Goal: Task Accomplishment & Management: Use online tool/utility

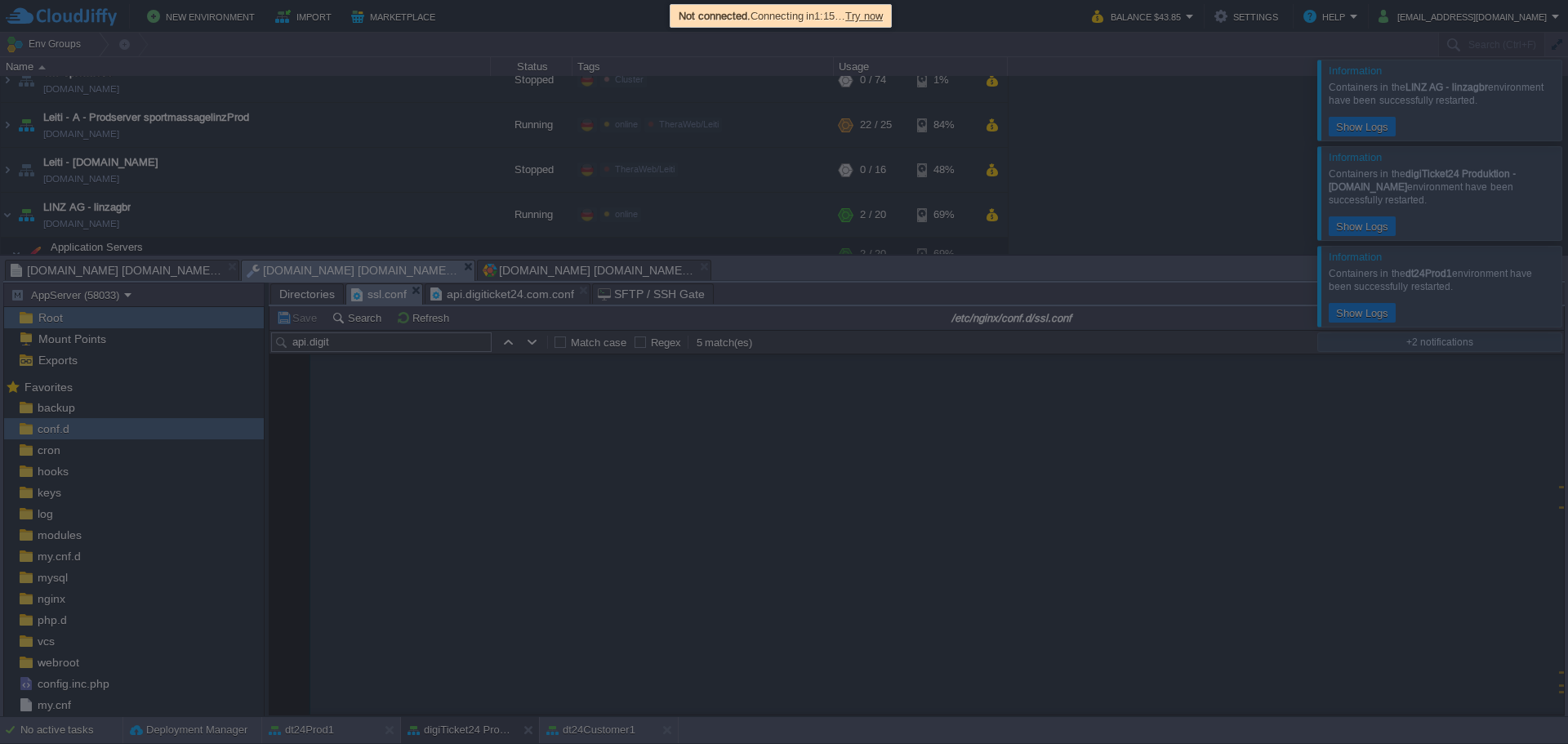
scroll to position [2520, 0]
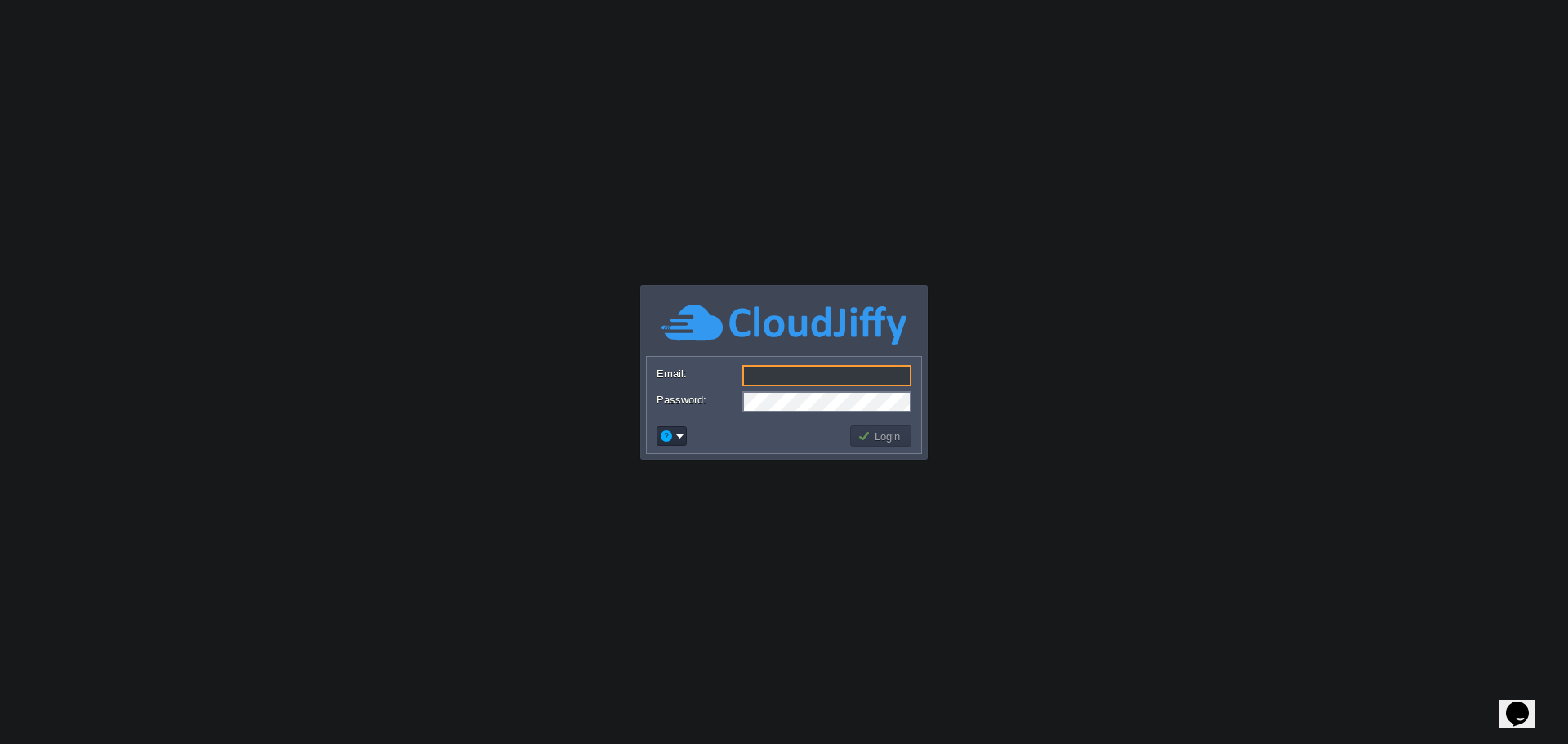
type input "[EMAIL_ADDRESS][DOMAIN_NAME]"
click at [860, 433] on button "Login" at bounding box center [881, 437] width 47 height 15
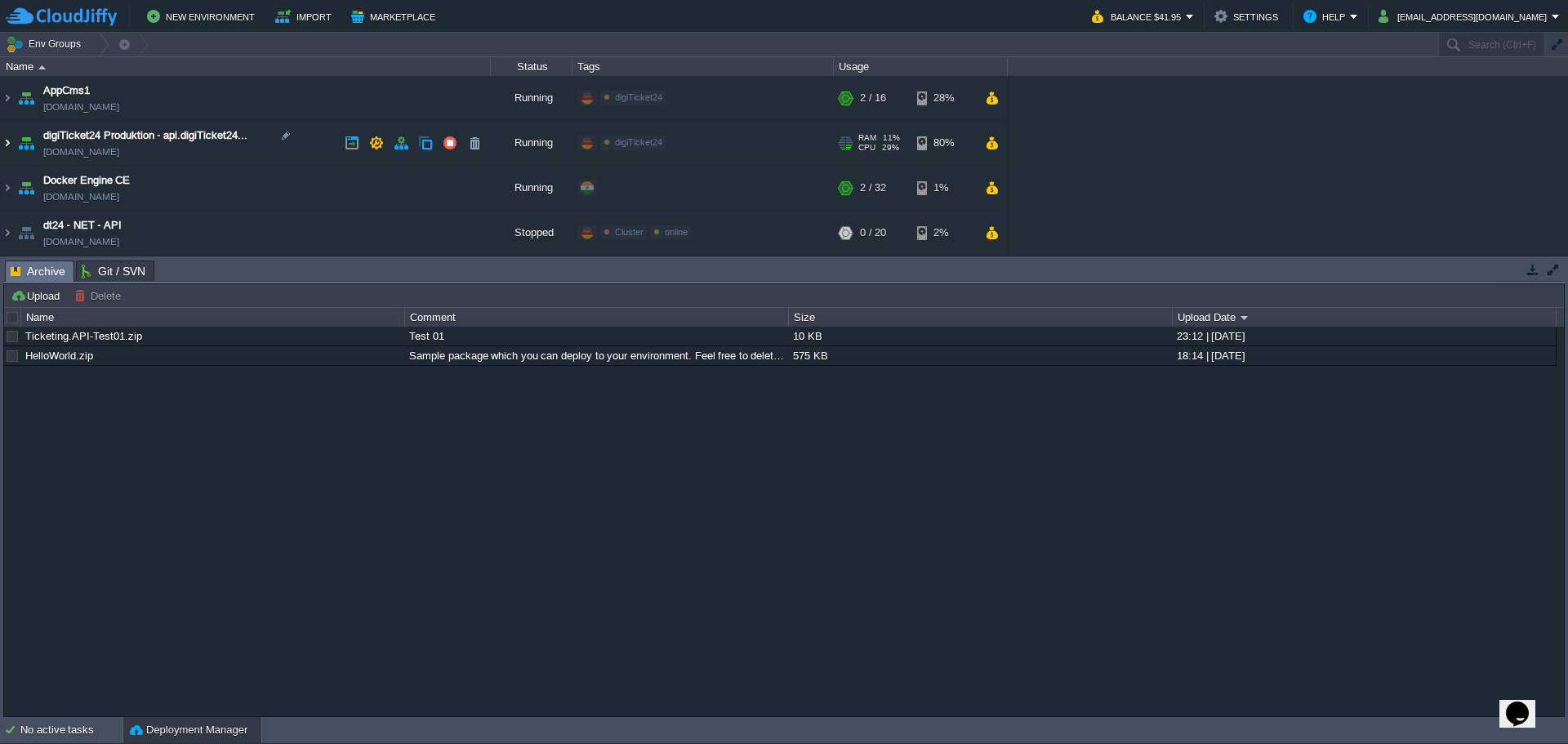
click at [10, 144] on img at bounding box center [8, 143] width 13 height 45
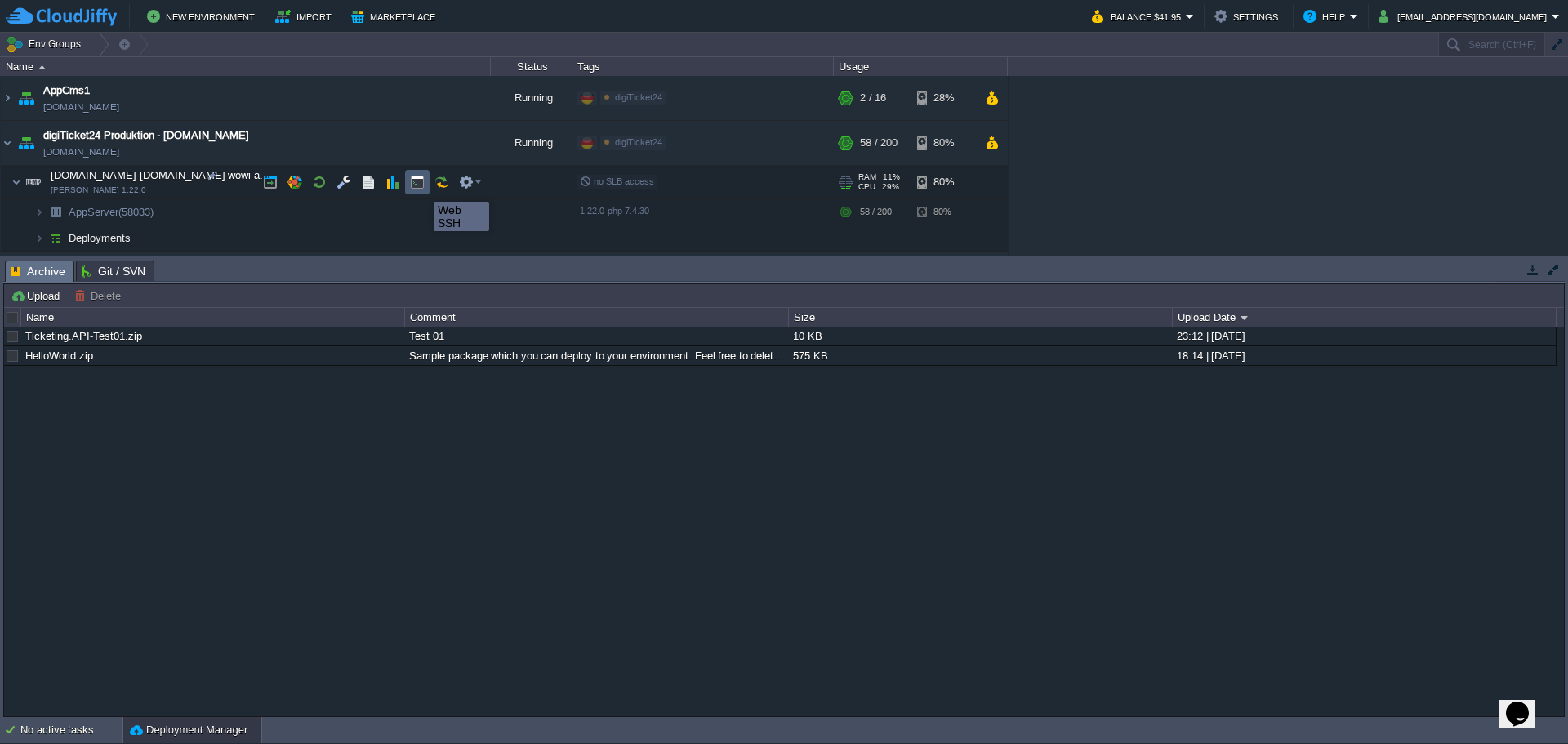
click at [421, 187] on button "button" at bounding box center [417, 182] width 15 height 15
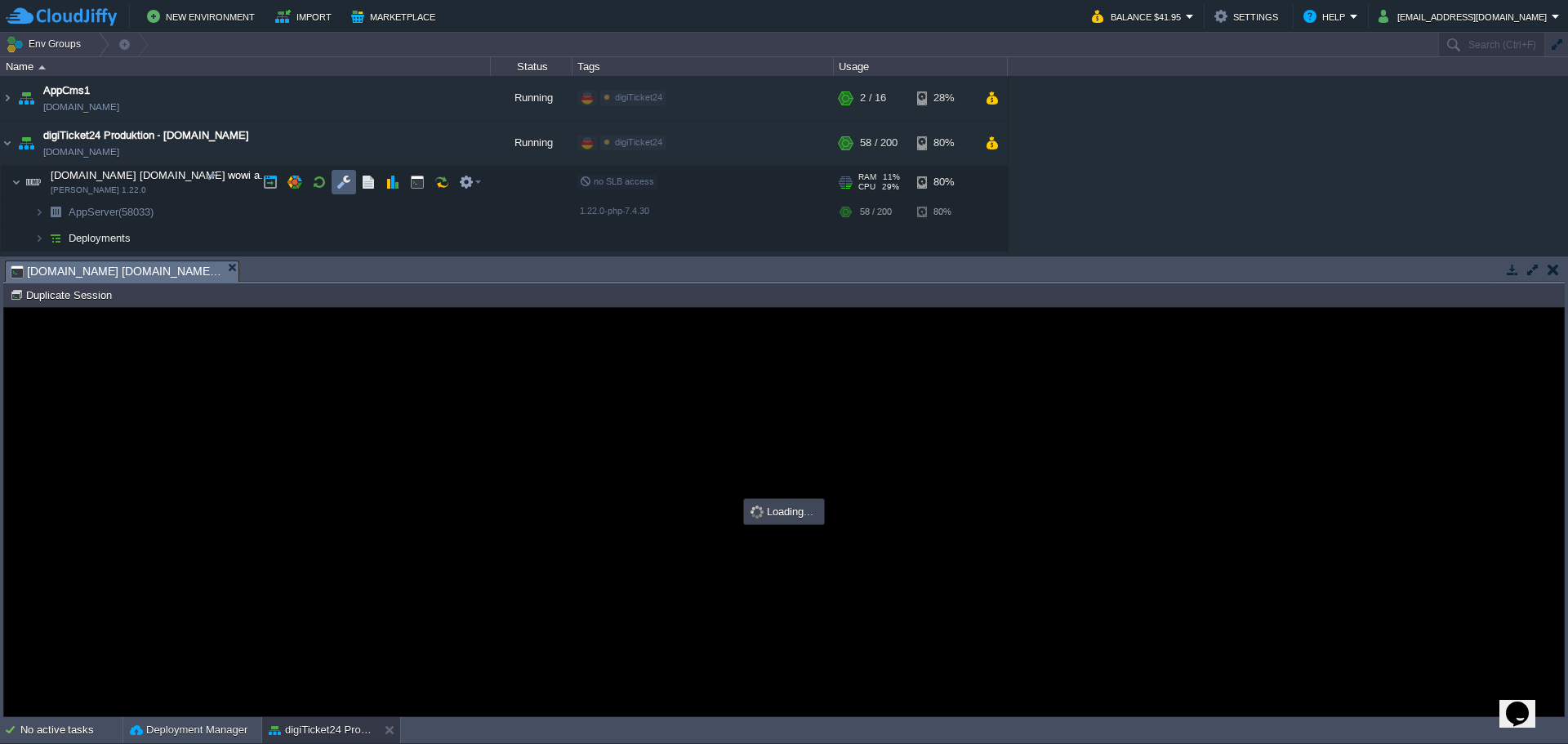
type input "#000000"
click at [348, 181] on button "button" at bounding box center [344, 182] width 15 height 15
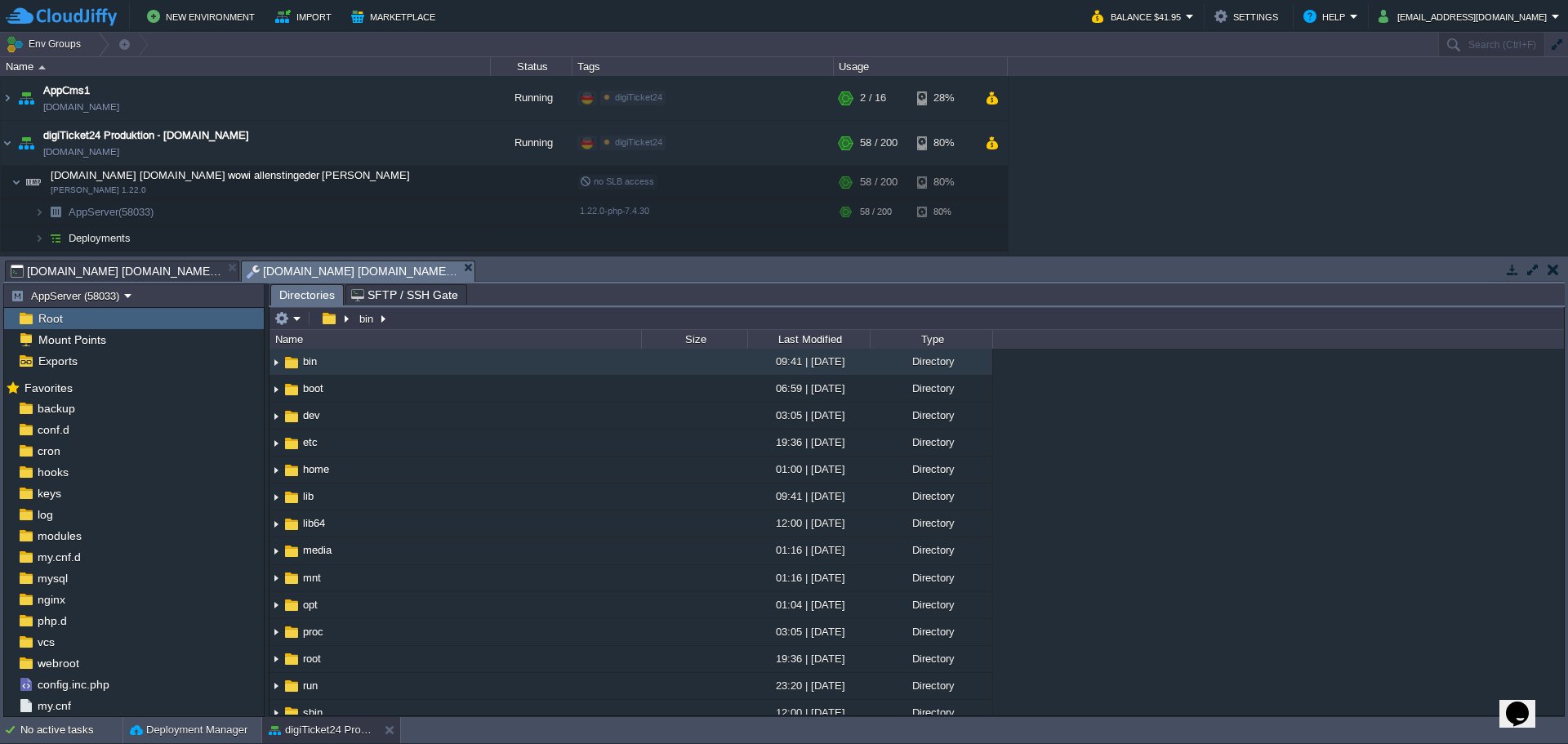
scroll to position [60, 0]
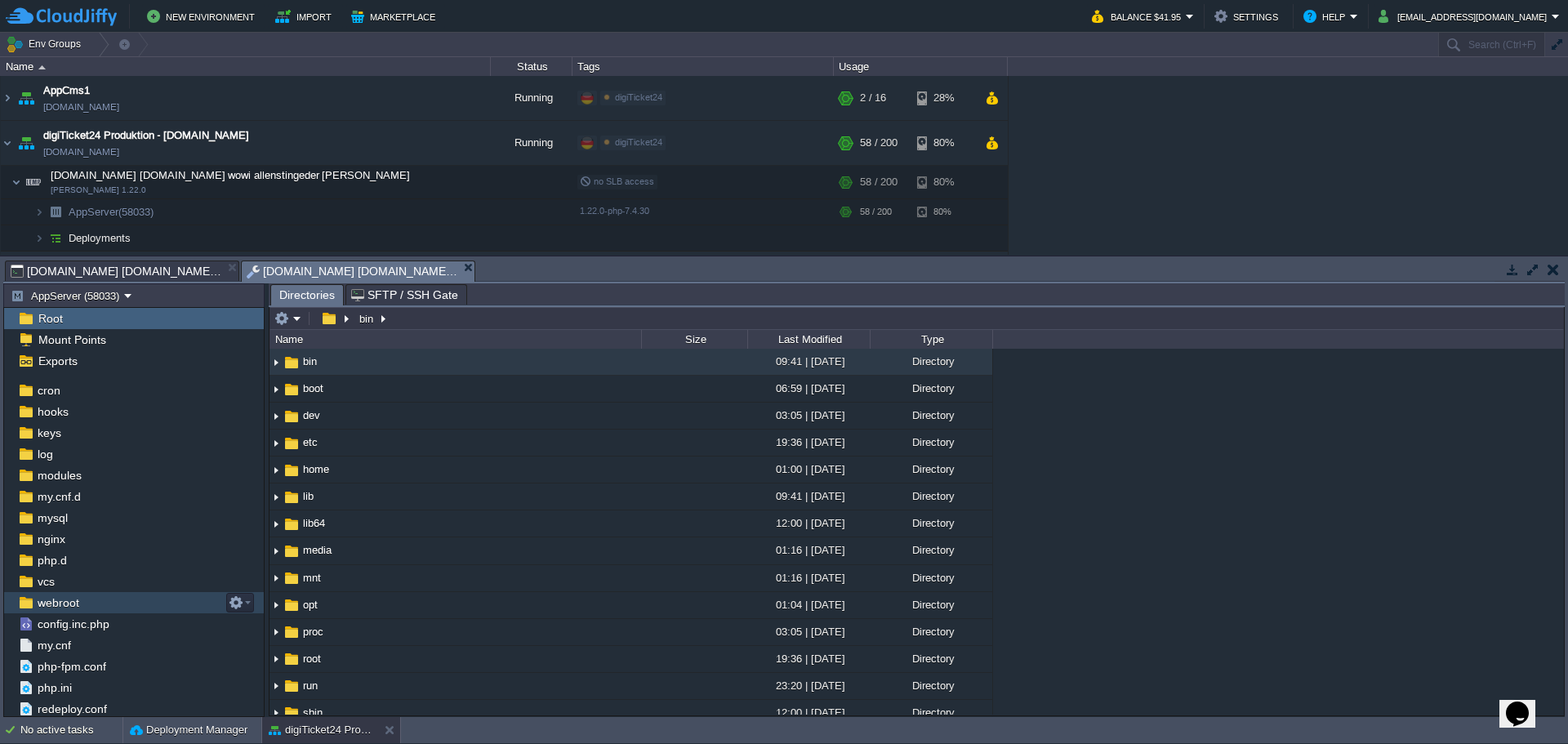
click at [47, 597] on span "webroot" at bounding box center [58, 603] width 47 height 15
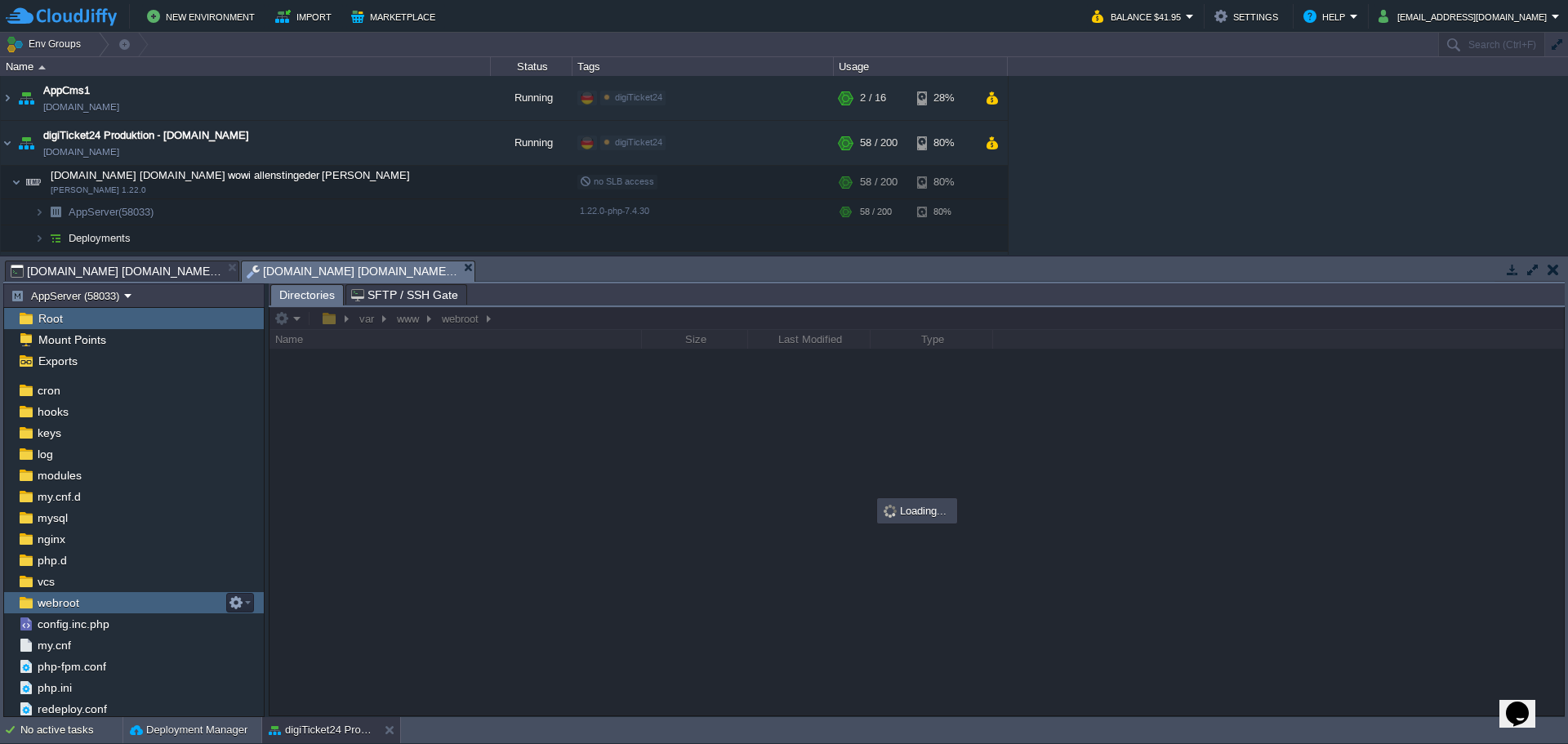
click at [47, 597] on span "webroot" at bounding box center [58, 603] width 47 height 15
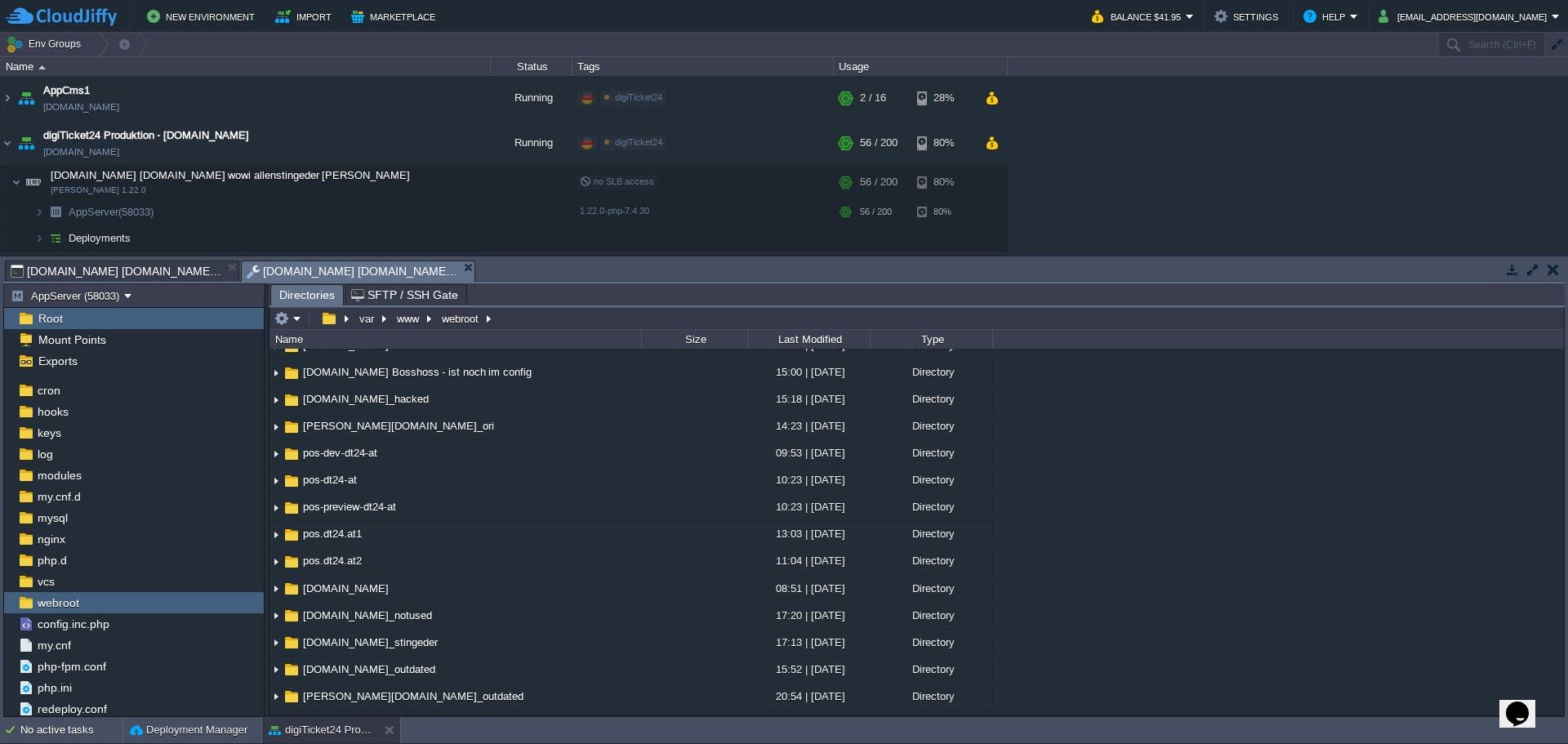
scroll to position [452, 0]
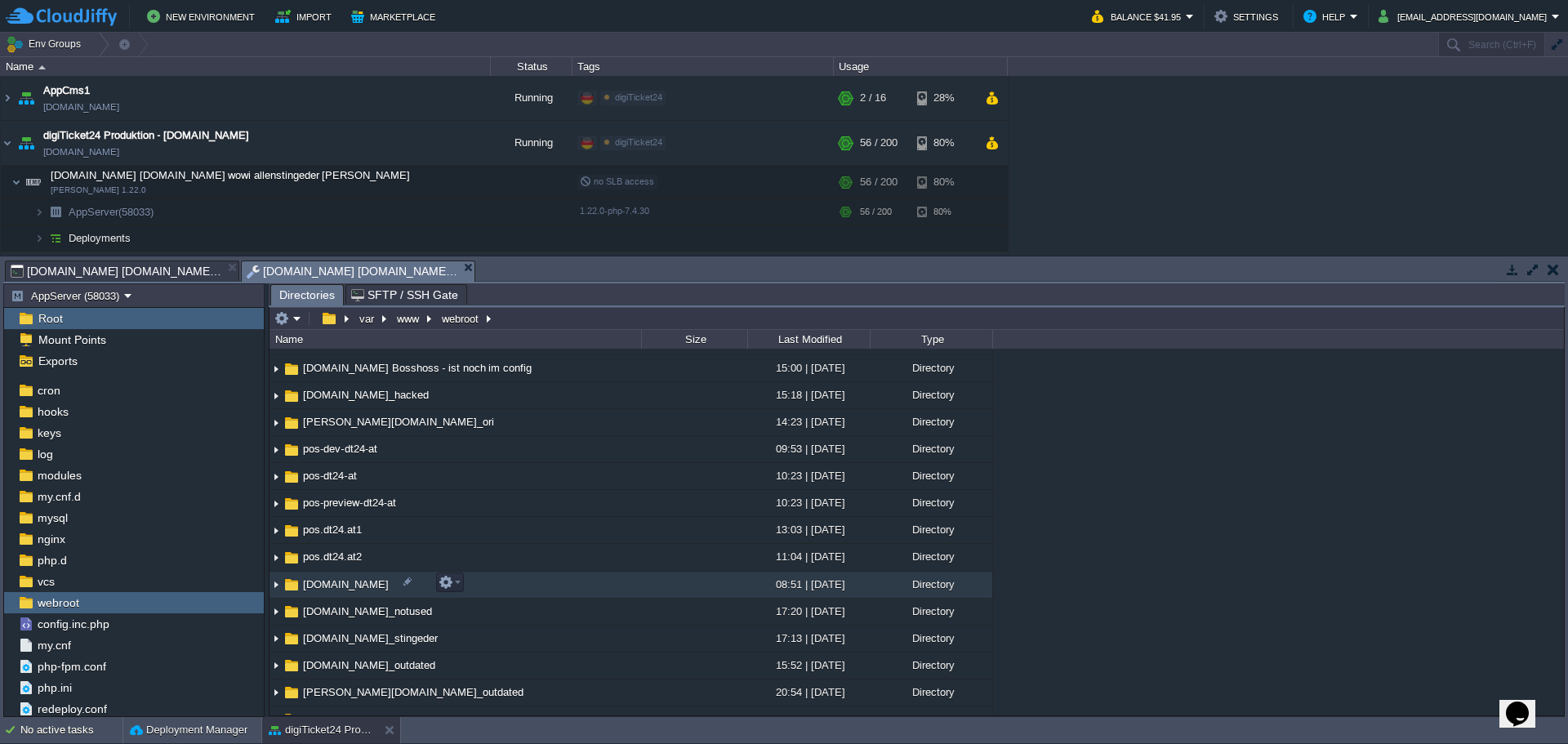
click at [362, 584] on span "[DOMAIN_NAME]" at bounding box center [346, 584] width 91 height 14
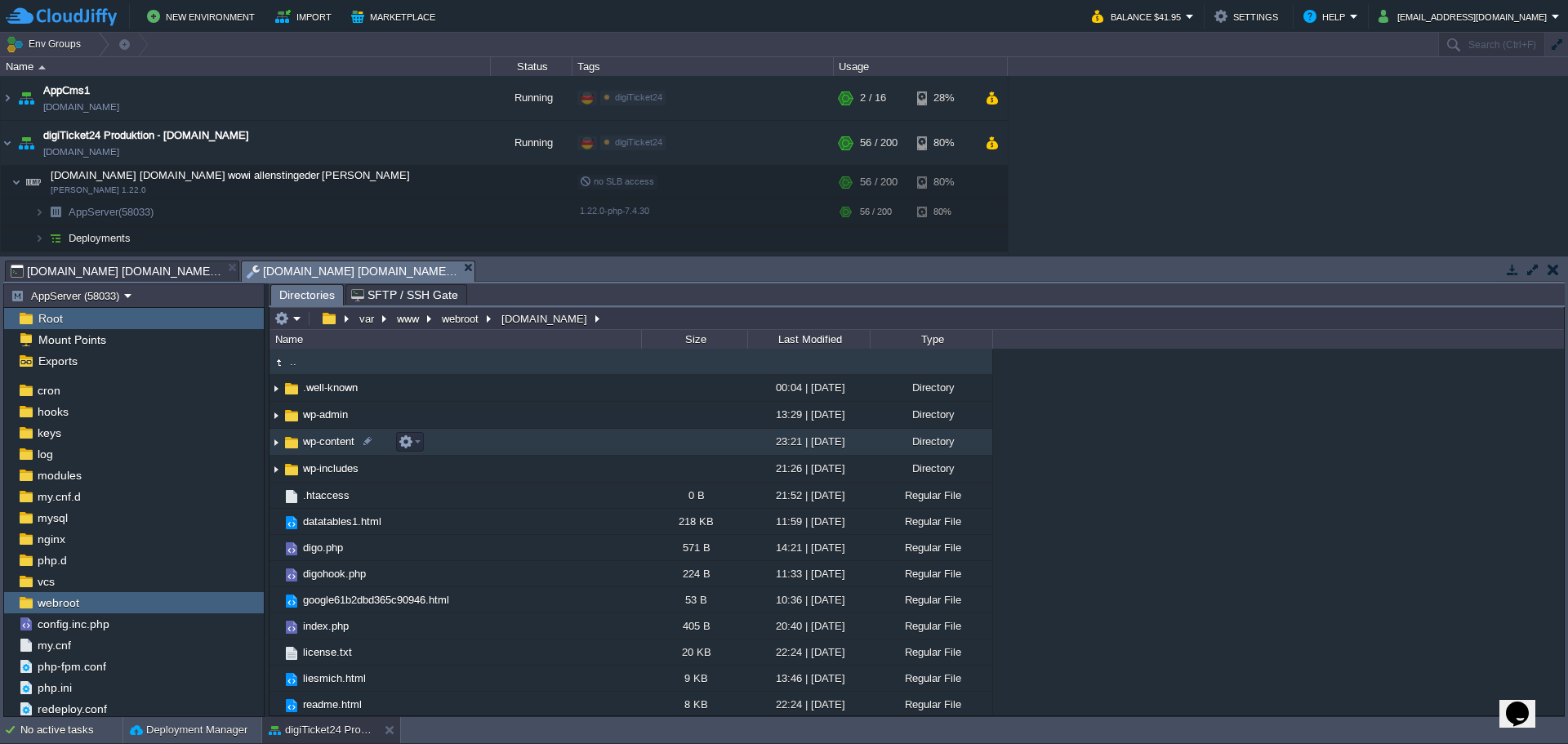
click at [315, 448] on span "wp-content" at bounding box center [328, 441] width 56 height 14
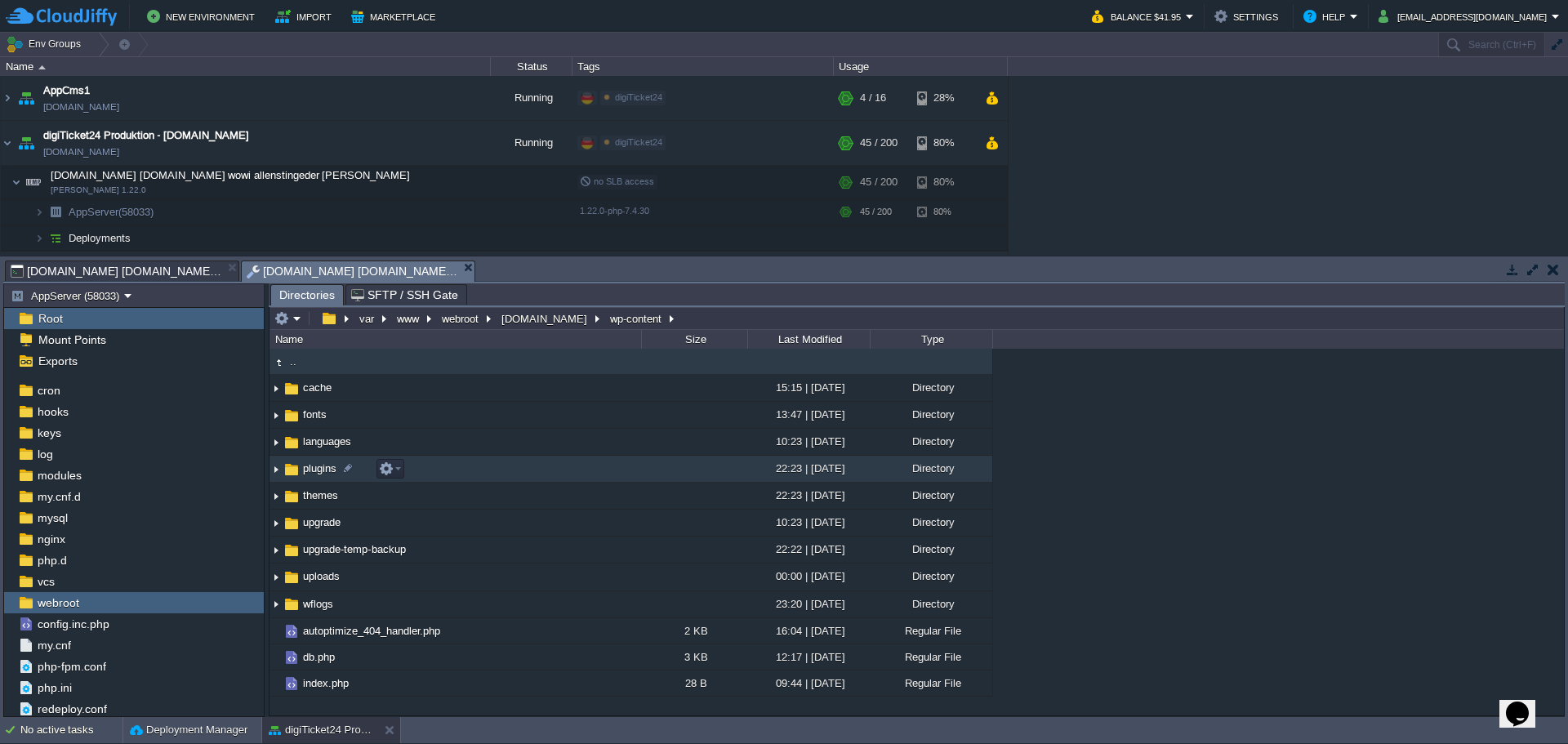
click at [319, 467] on span "plugins" at bounding box center [320, 469] width 39 height 14
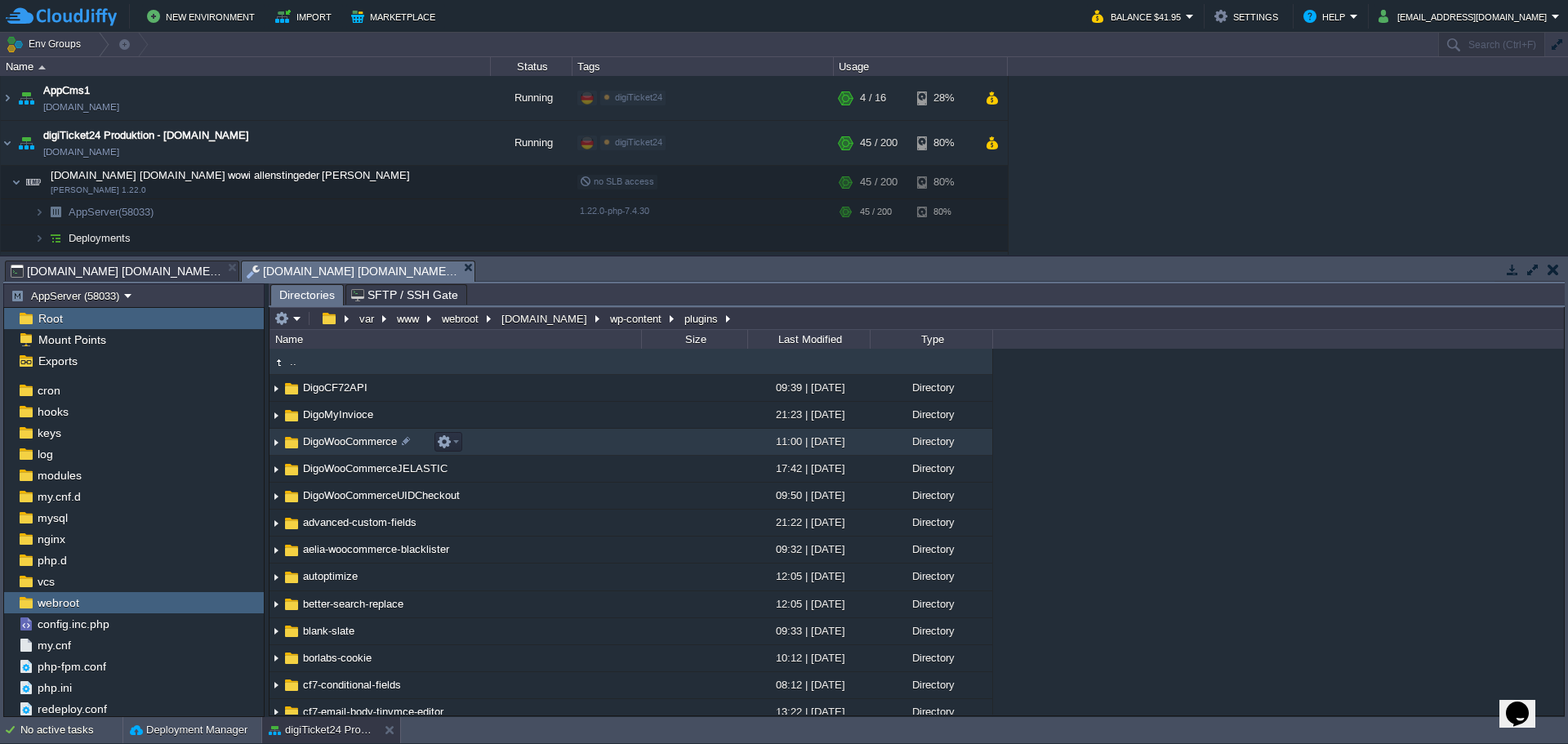
click at [344, 445] on span "DigoWooCommerce" at bounding box center [350, 441] width 99 height 14
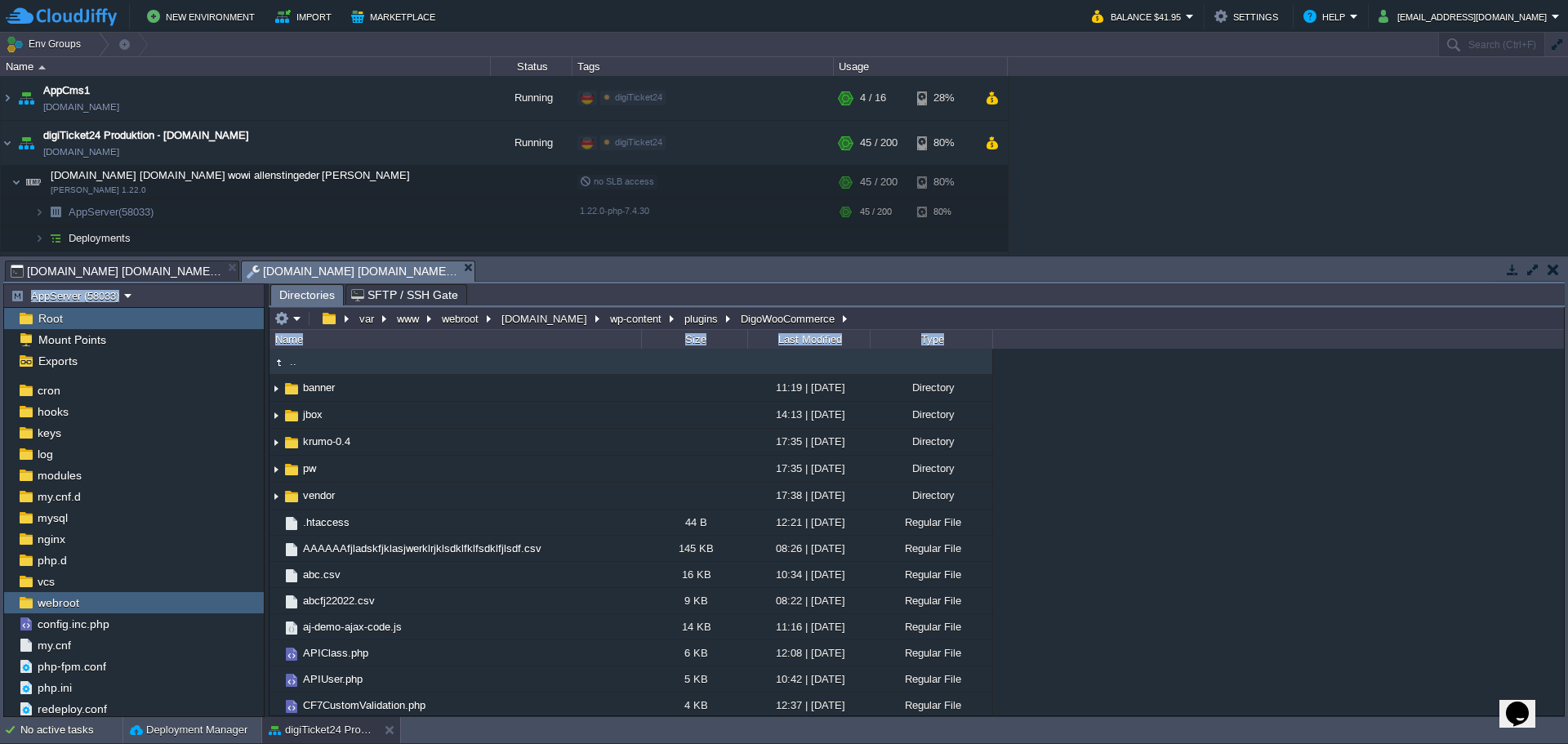
drag, startPoint x: 1565, startPoint y: 371, endPoint x: 1560, endPoint y: 396, distance: 25.5
click at [1560, 396] on div "Tasks Activity Log Archive Git / SVN [DOMAIN_NAME] [DOMAIN_NAME] wowi allenstin…" at bounding box center [784, 486] width 1568 height 461
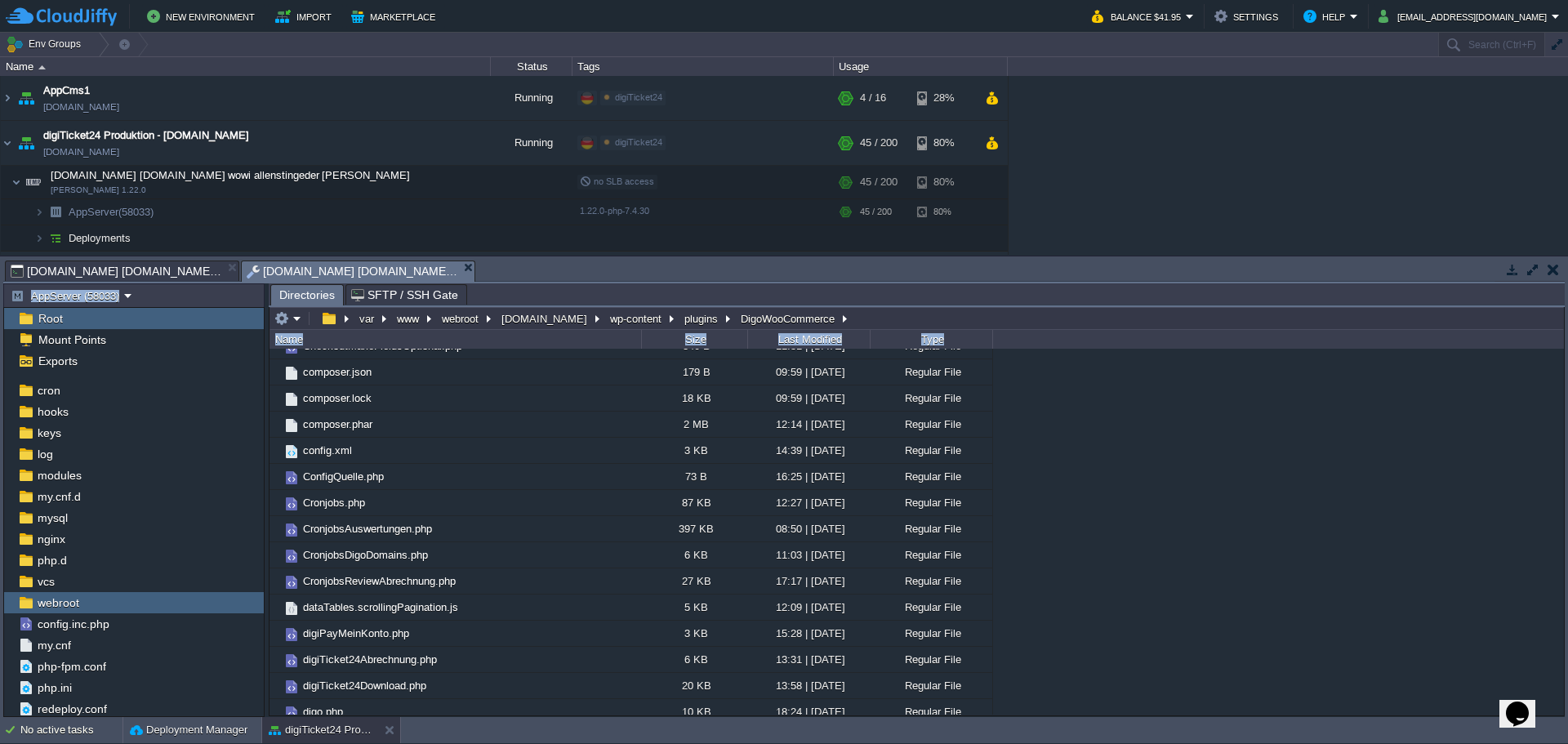
scroll to position [447, 0]
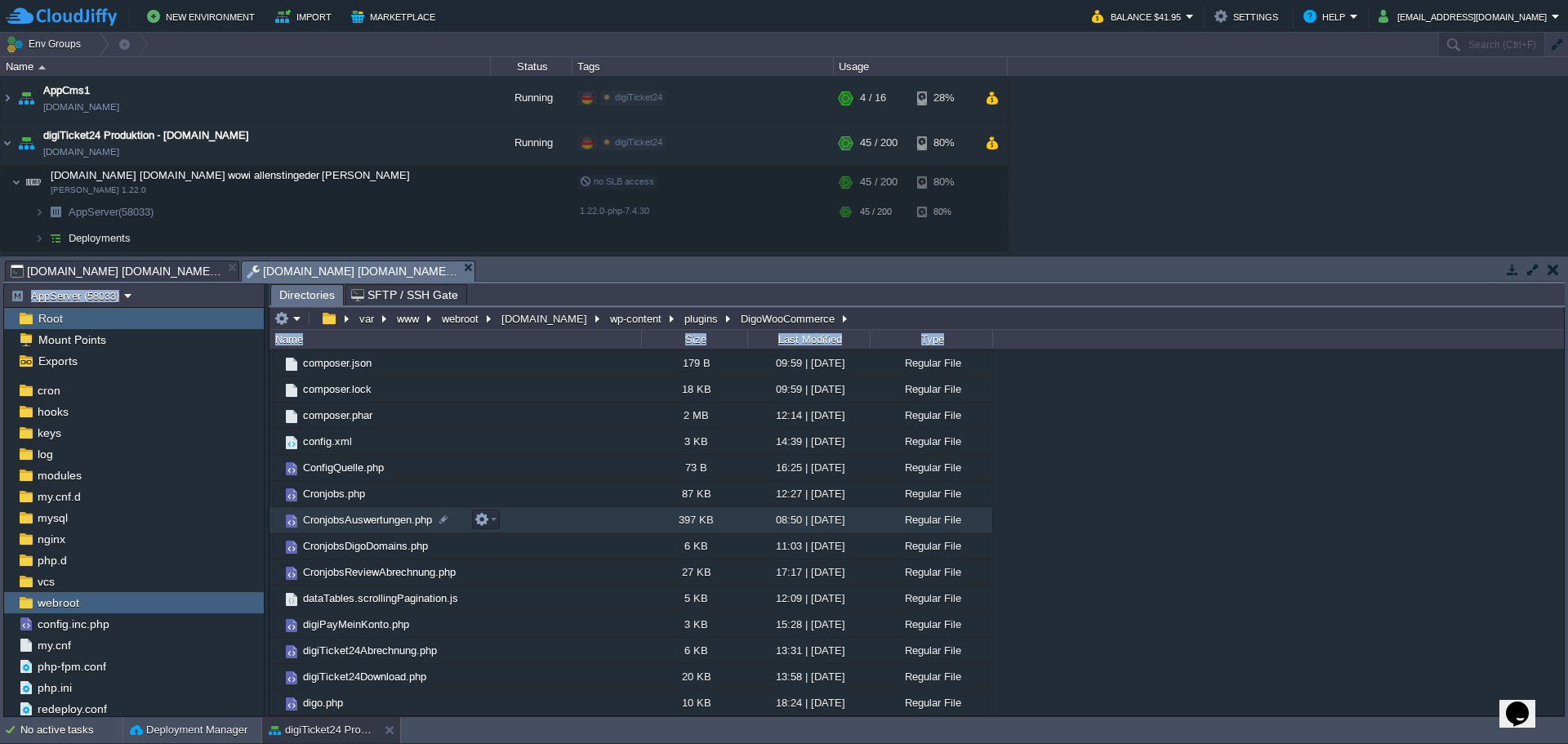
click at [379, 523] on span "CronjobsAuswertungen.php" at bounding box center [368, 520] width 134 height 14
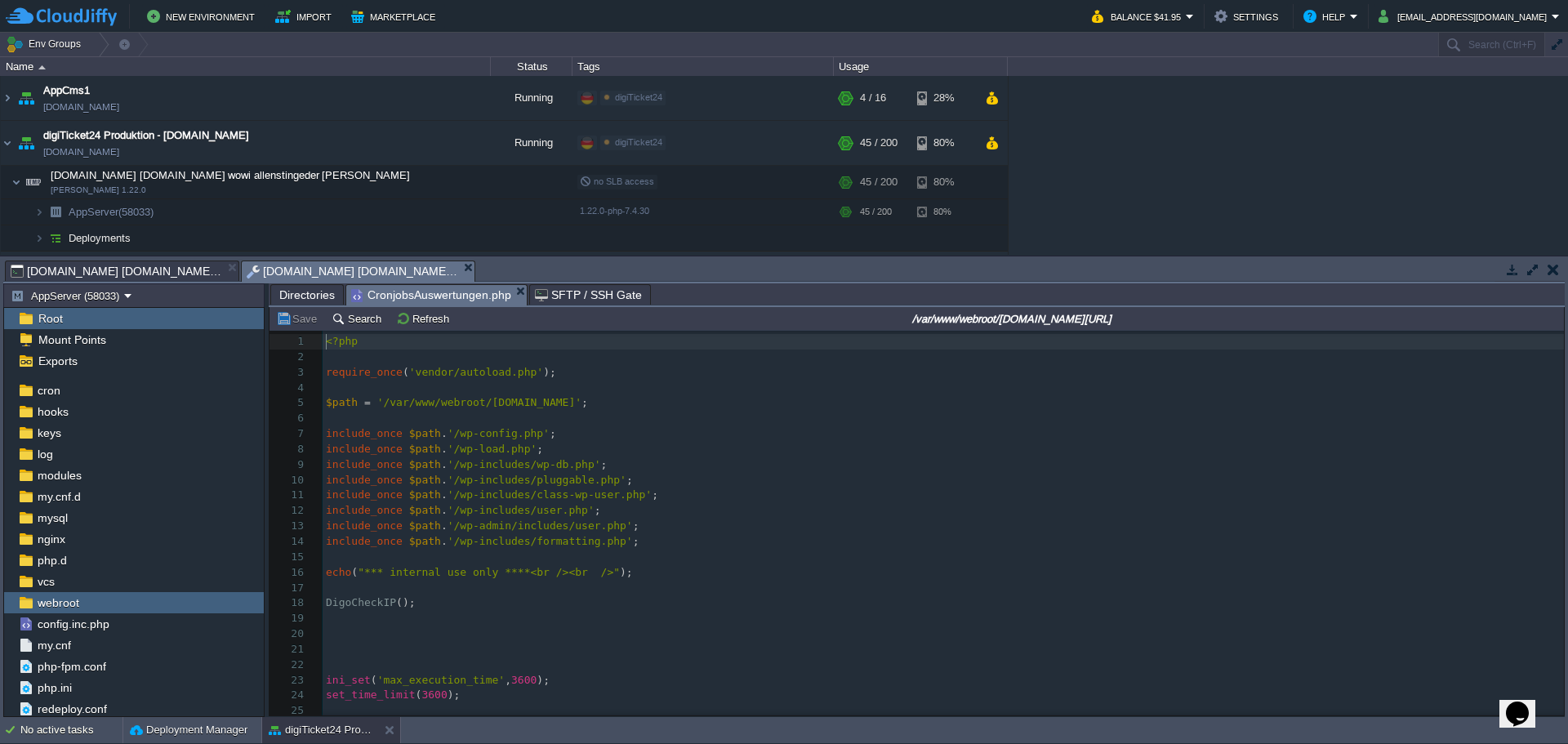
scroll to position [6, 0]
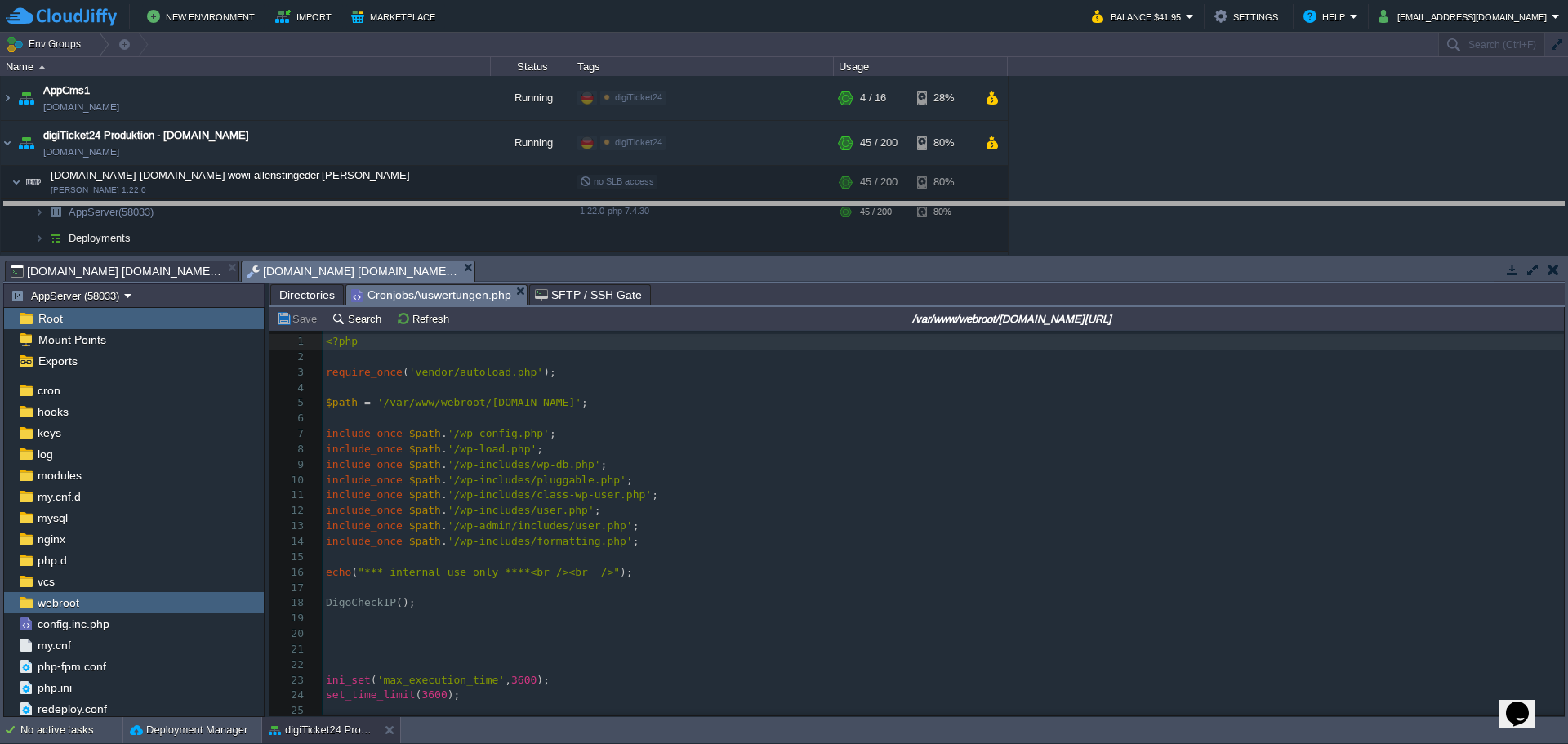
drag, startPoint x: 799, startPoint y: 277, endPoint x: 803, endPoint y: 209, distance: 68.1
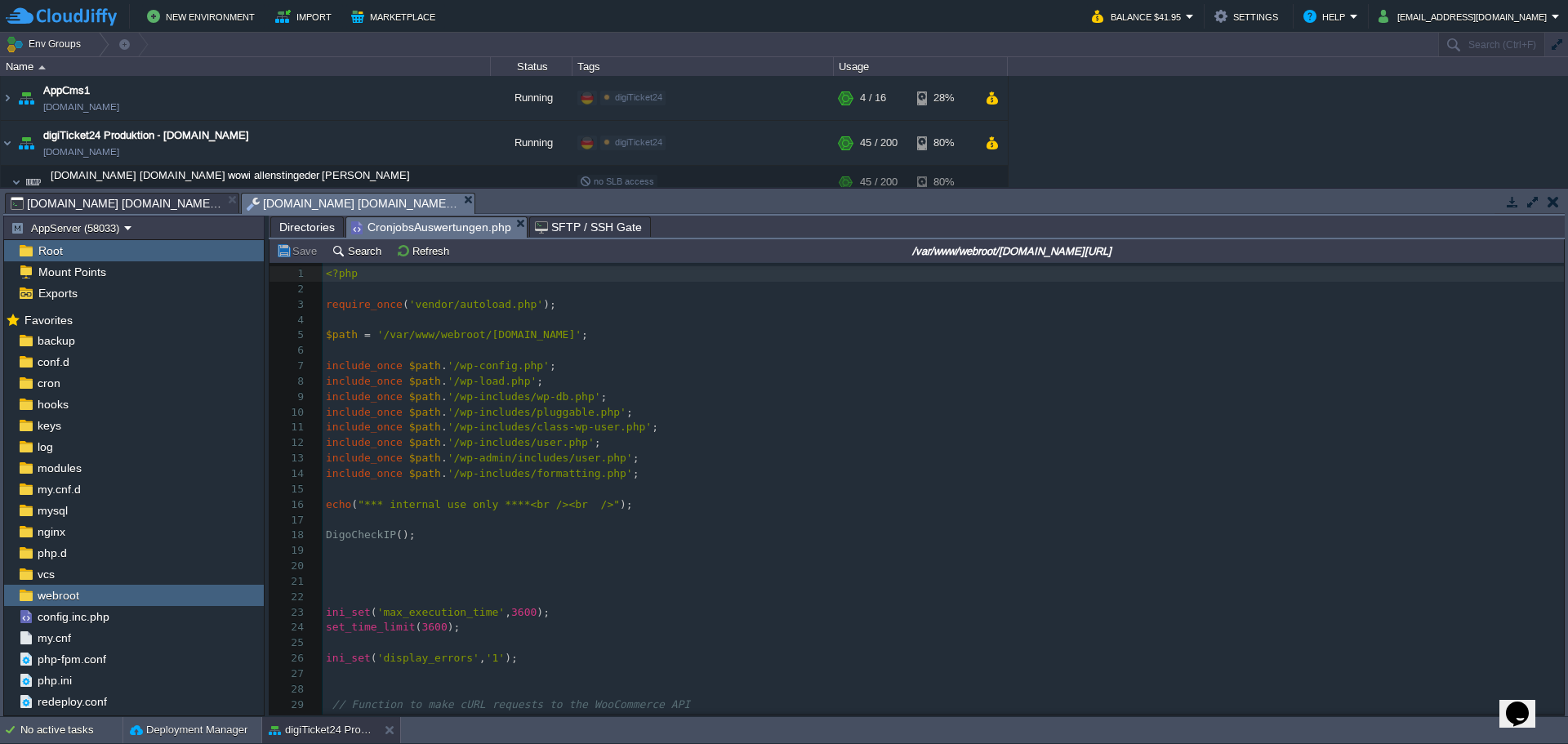
scroll to position [0, 0]
click at [744, 422] on pre "include_once $path . '/wp-includes/class-wp-user.php' ;" at bounding box center [943, 427] width 1241 height 15
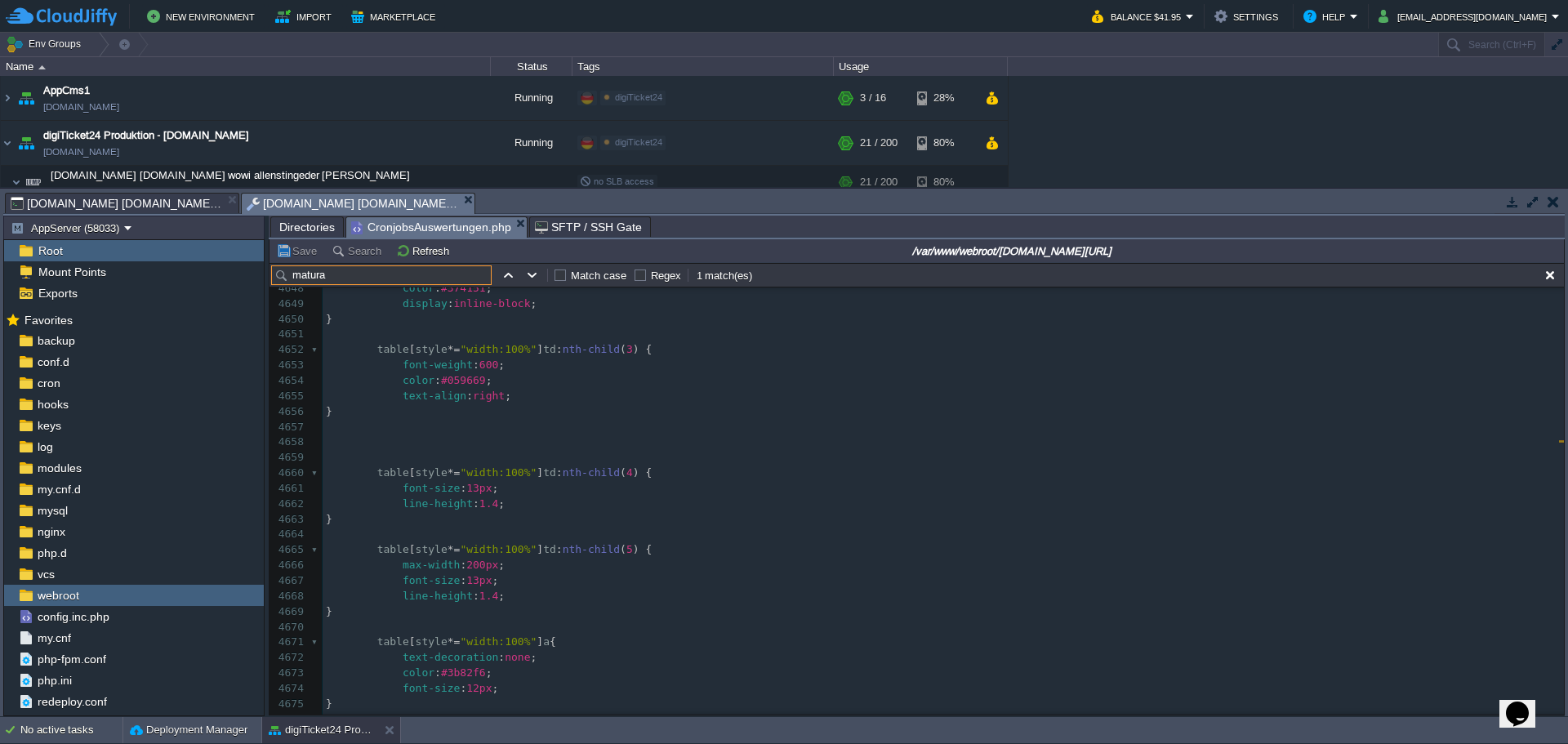
scroll to position [70922, 0]
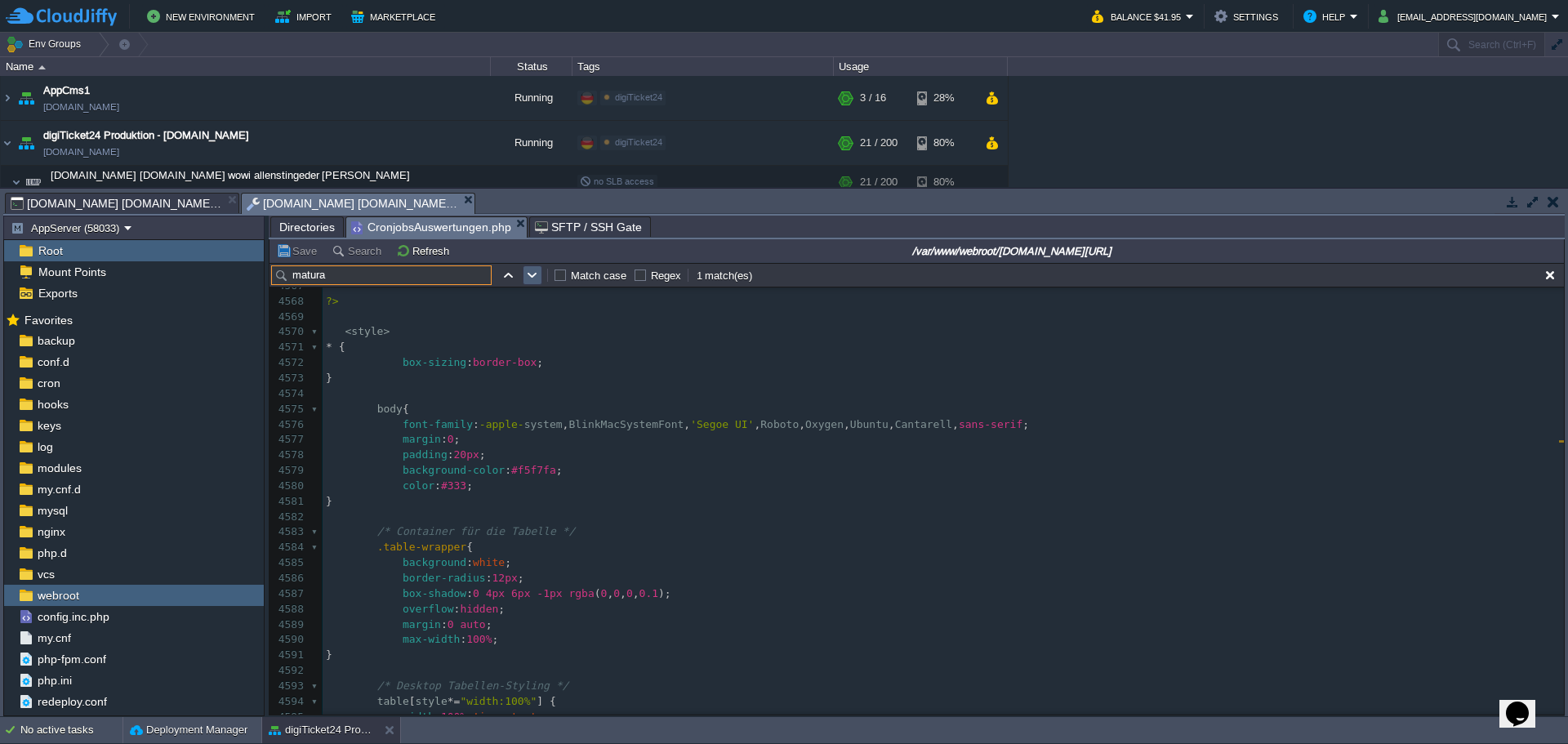
type input "matura"
click at [536, 275] on button "button" at bounding box center [532, 275] width 15 height 15
type textarea "Matura"
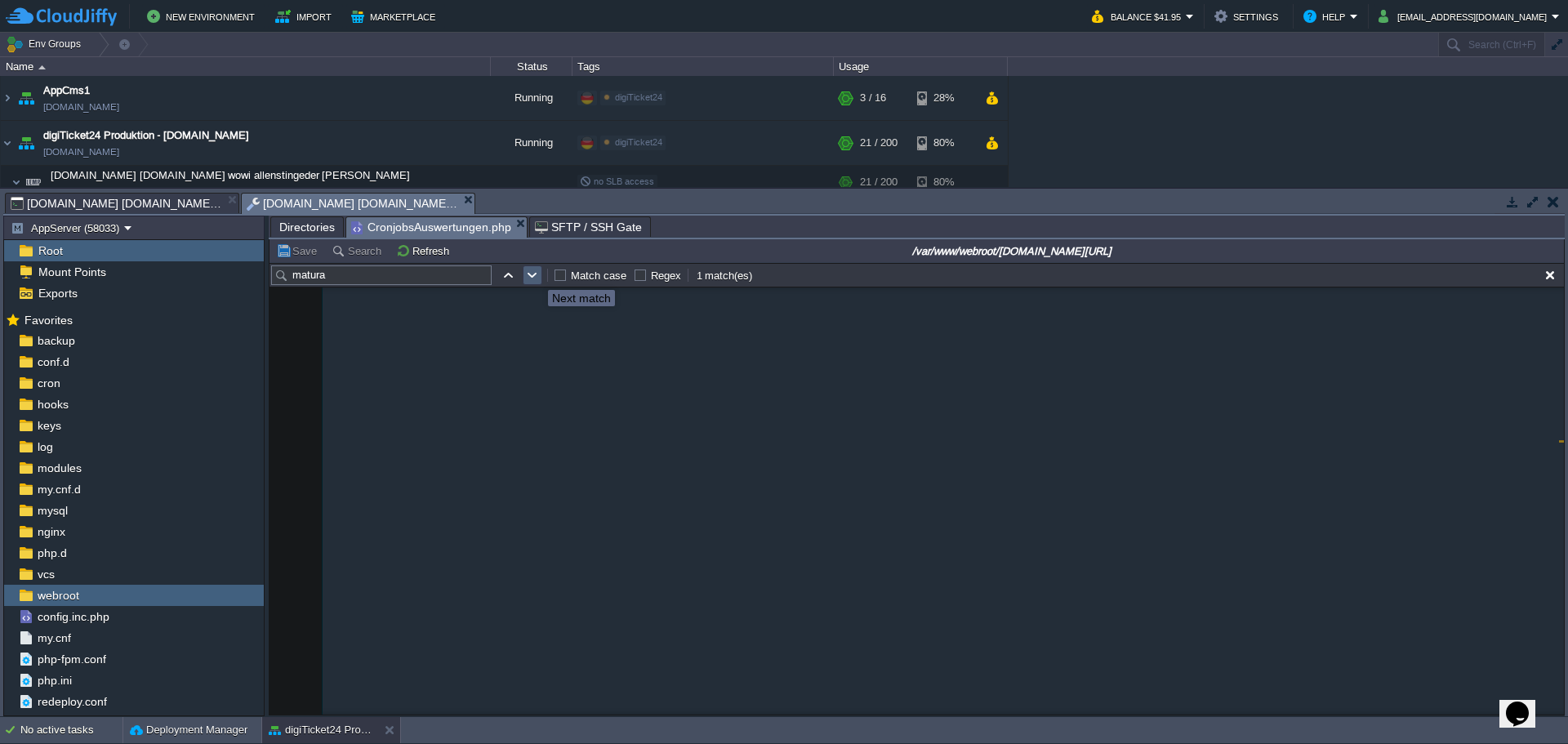
scroll to position [75288, 0]
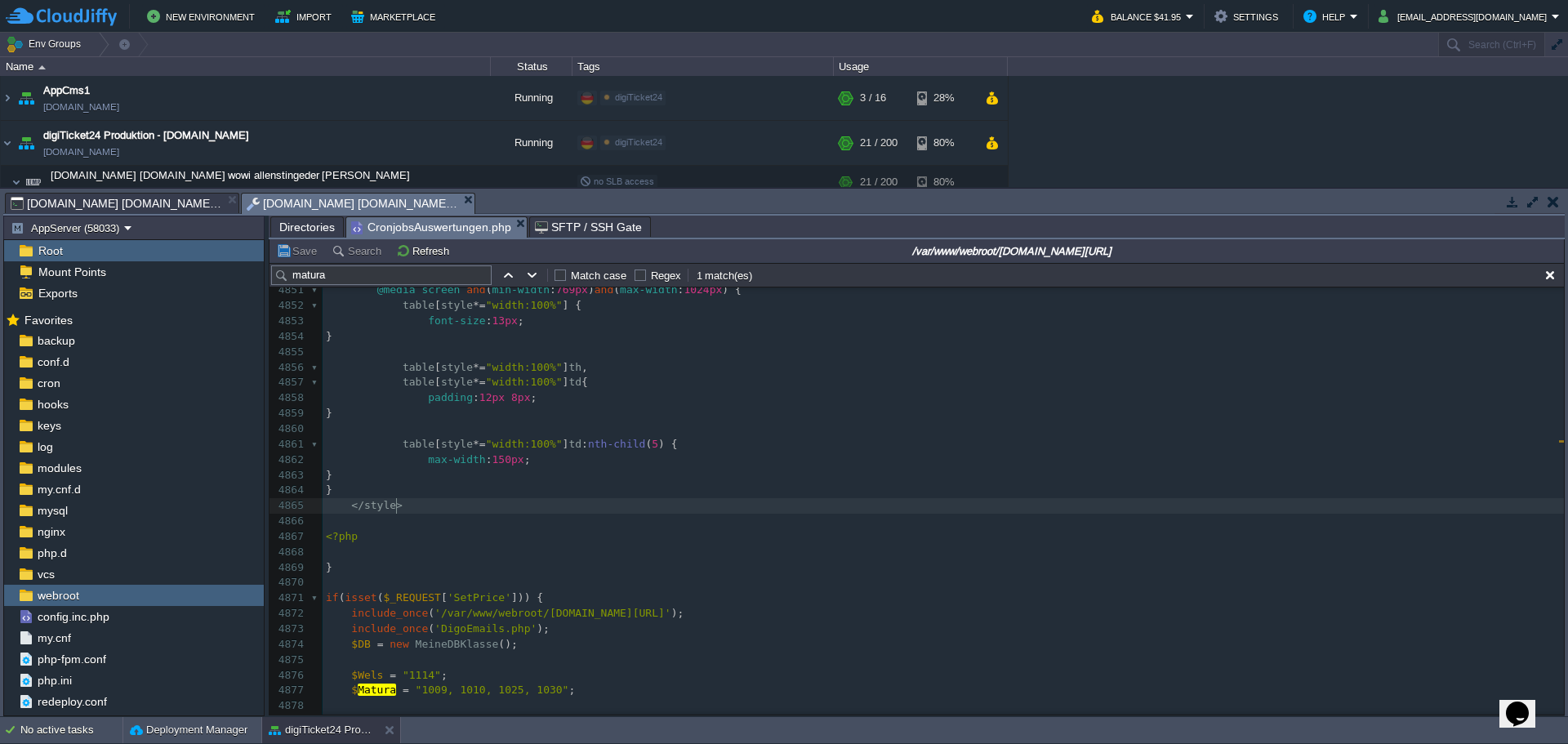
click at [762, 507] on pre "</ style >" at bounding box center [943, 506] width 1241 height 15
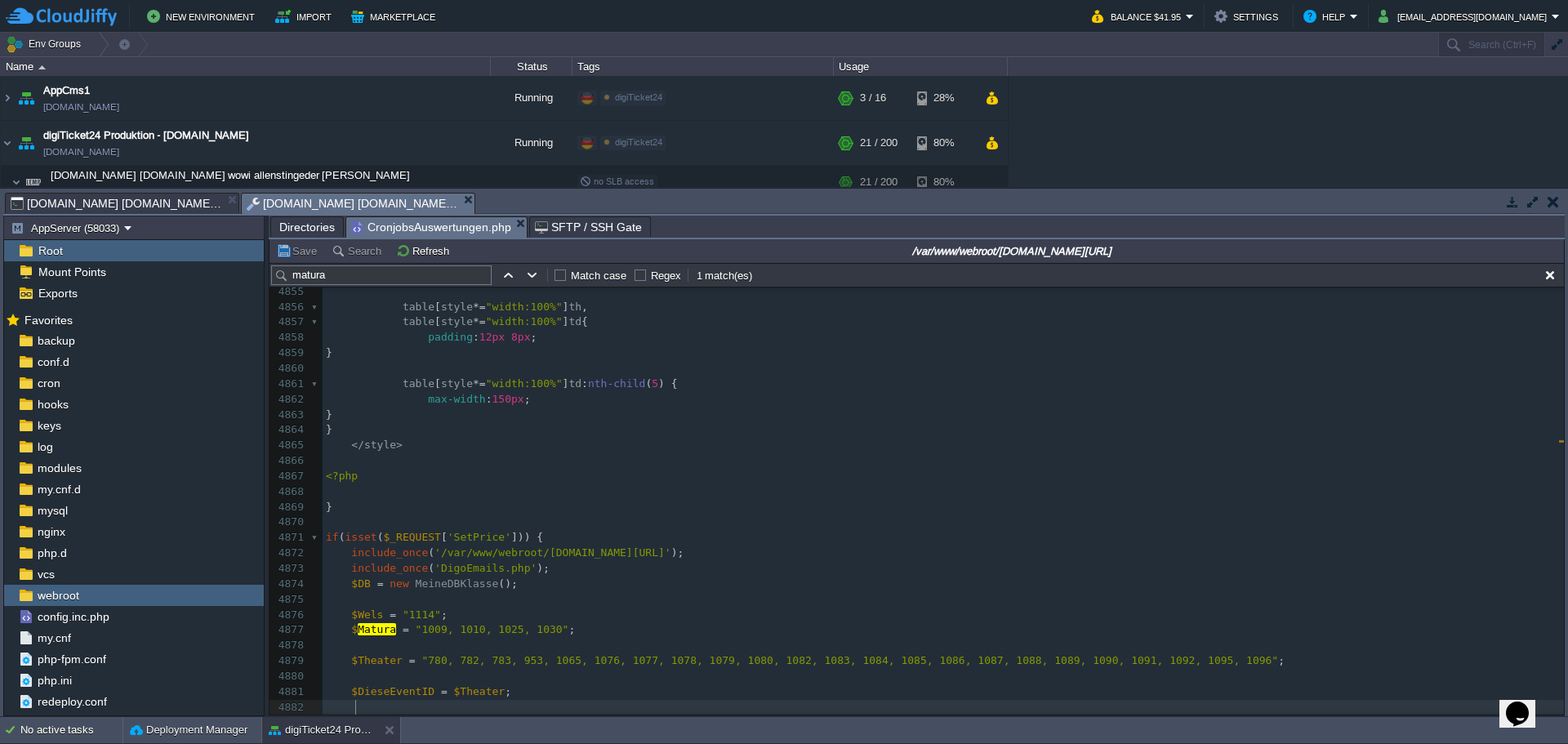
scroll to position [75396, 0]
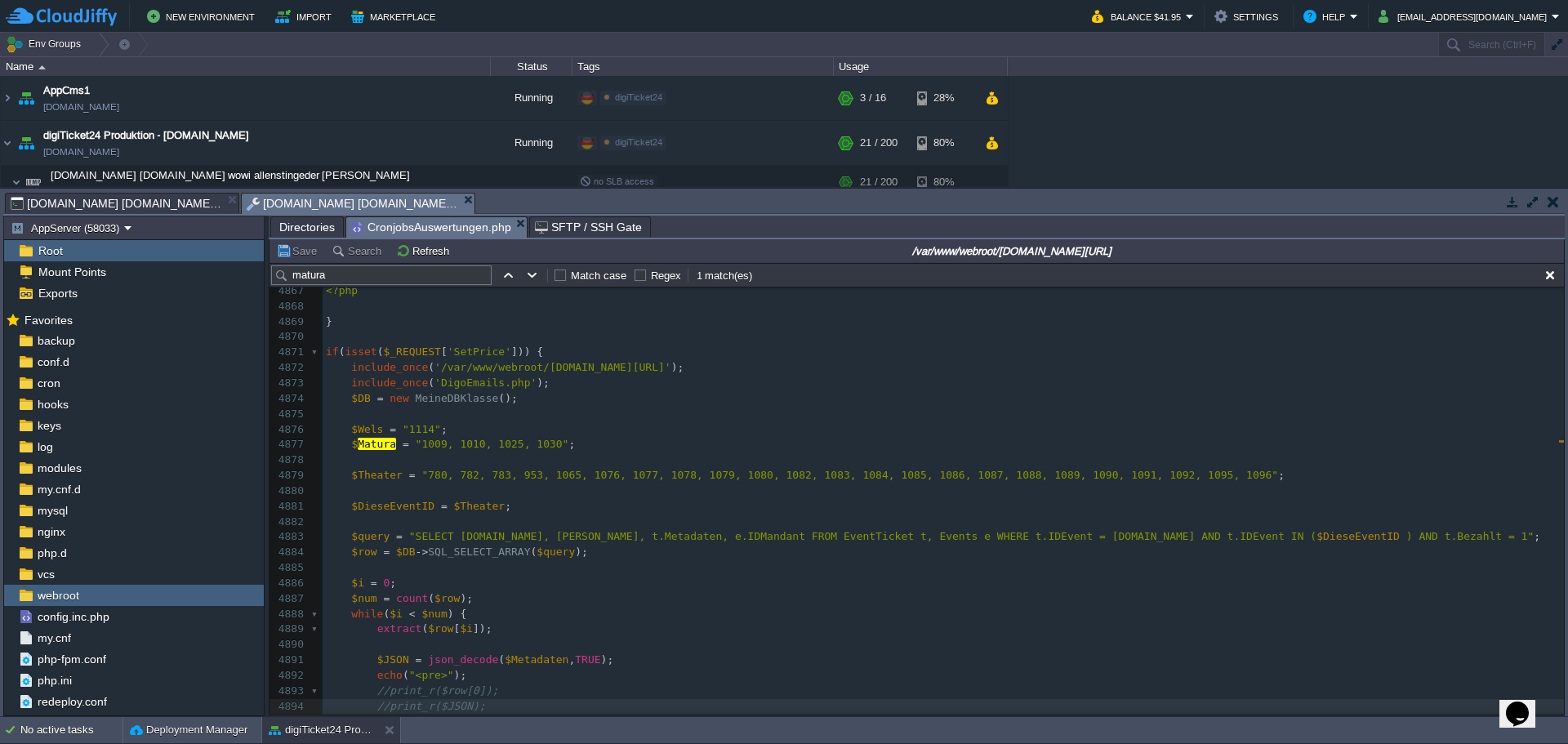
click at [374, 446] on div "x 4839 @media screen and ( max-width : 480px ) { 4840 table [ style *= "width:1…" at bounding box center [943, 360] width 1241 height 1016
type textarea "$Matura"
click at [463, 509] on span "$Theater" at bounding box center [479, 506] width 51 height 13
type textarea "$Theater"
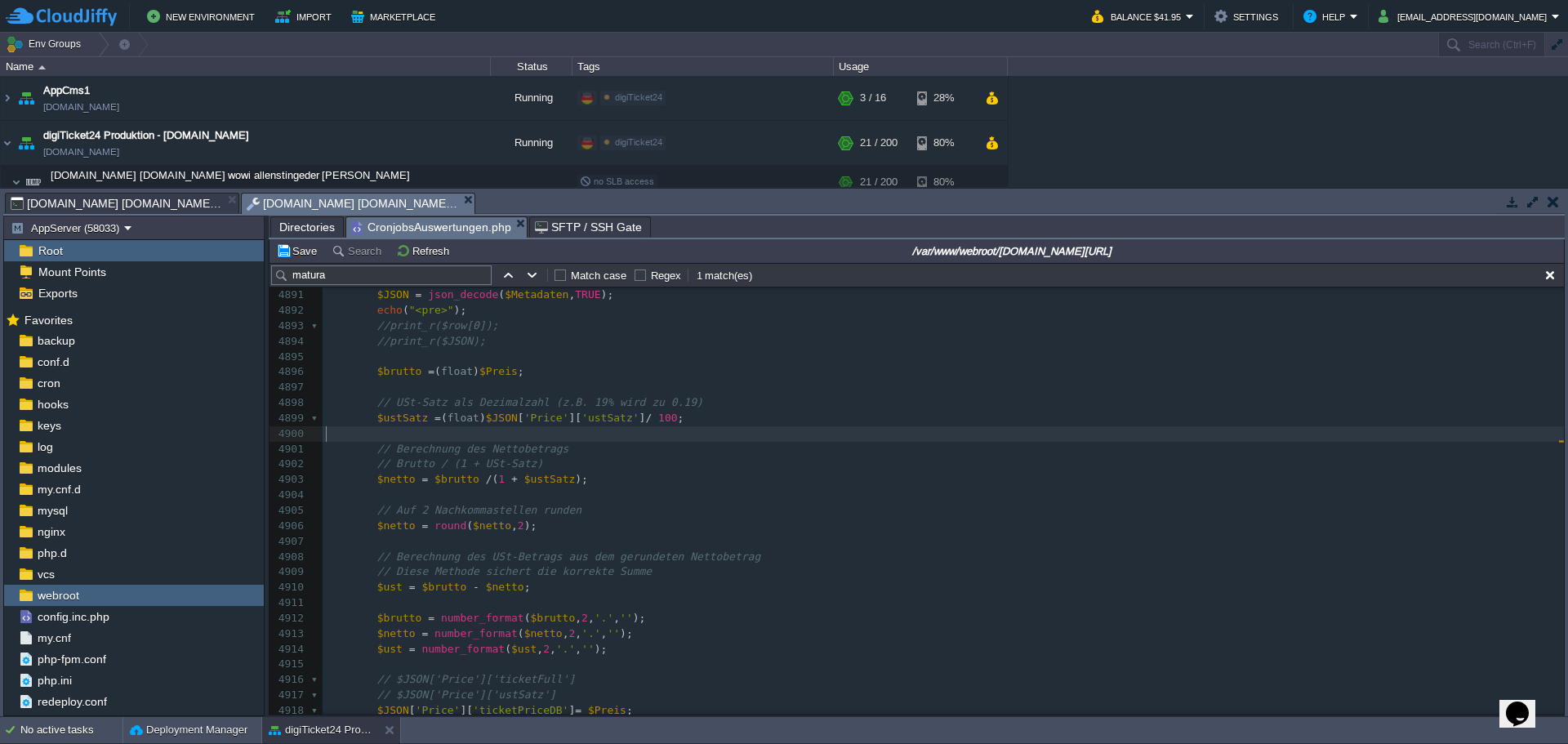
click at [1260, 443] on pre "// Berechnung des Nettobetrags" at bounding box center [943, 449] width 1241 height 15
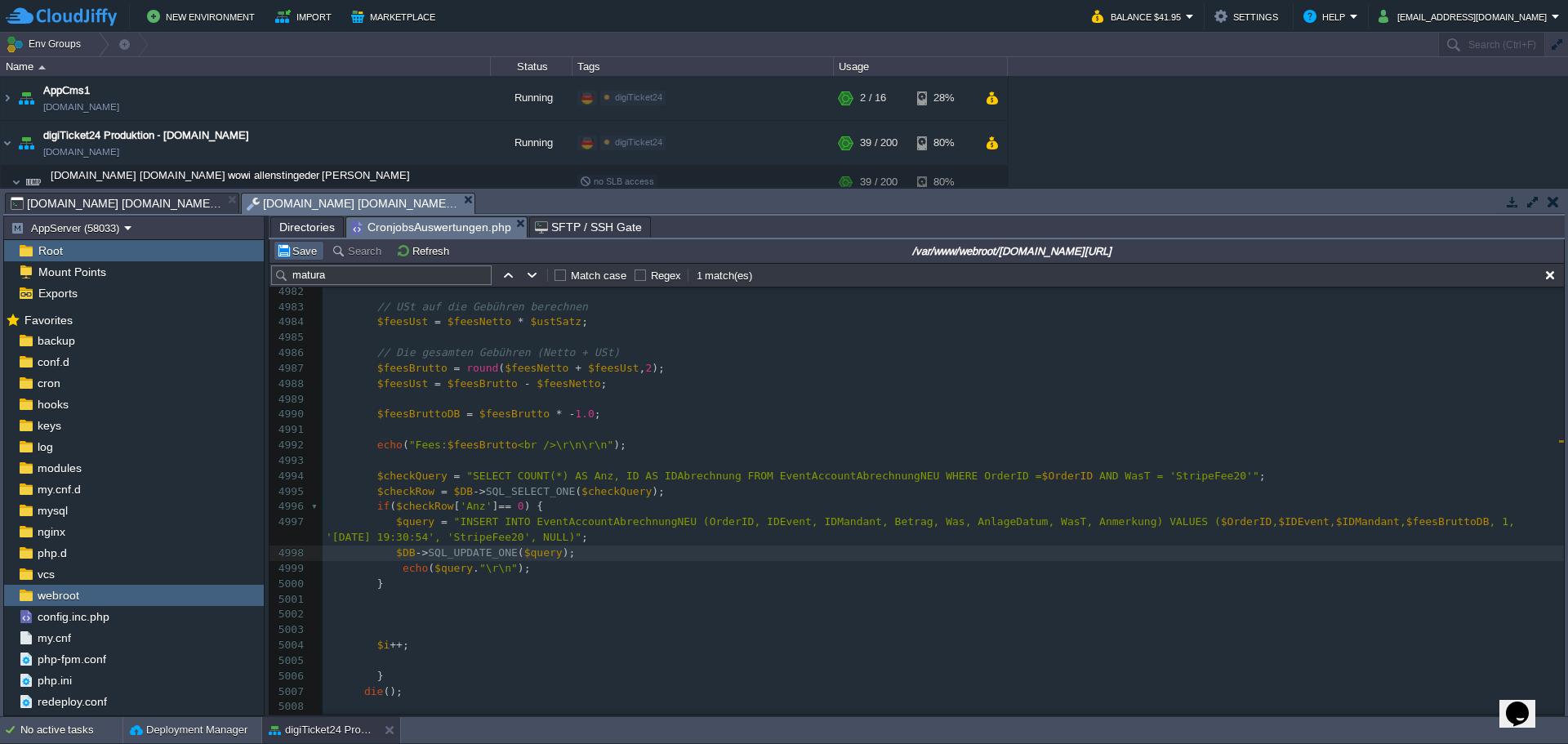
click at [291, 254] on button "Save" at bounding box center [299, 251] width 45 height 15
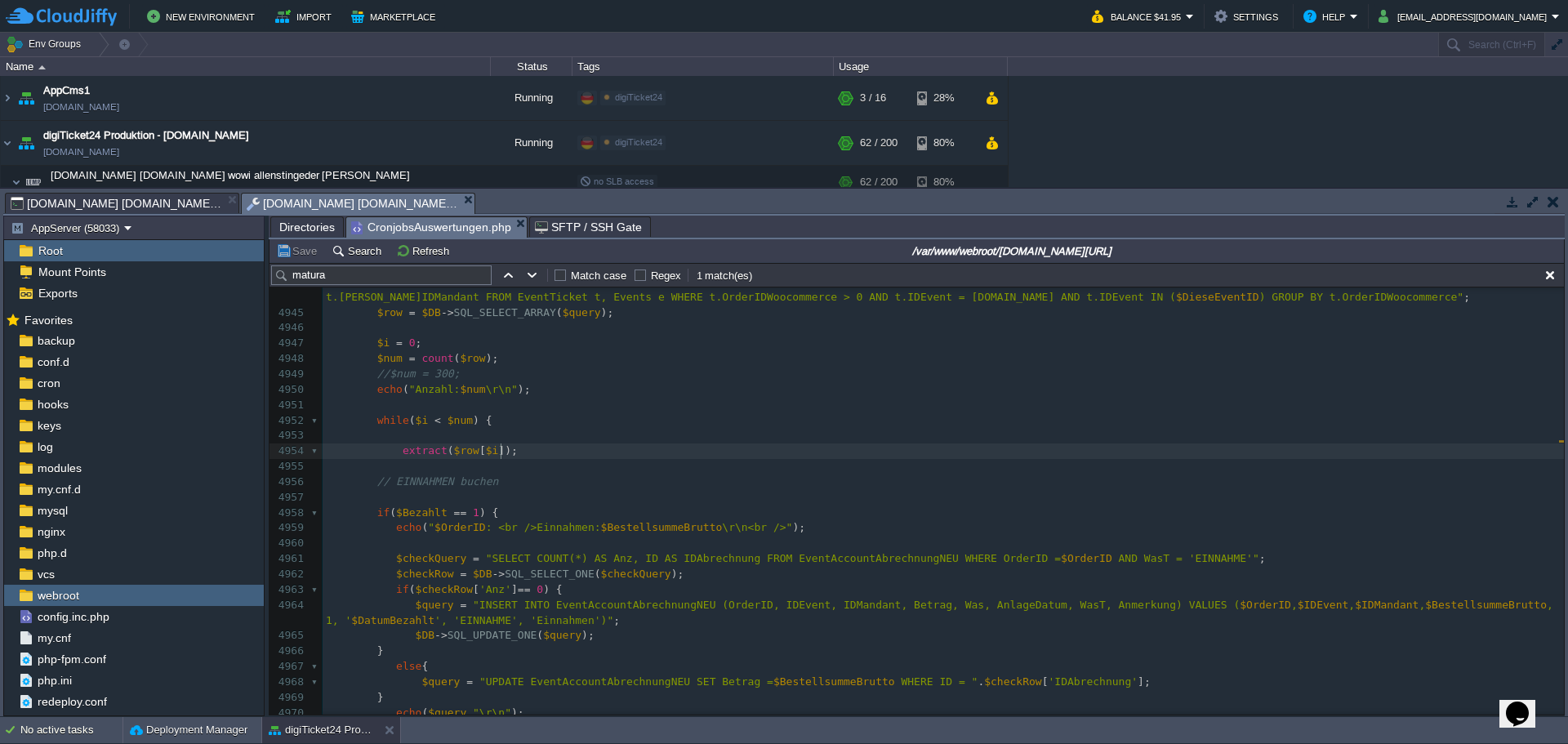
click at [1459, 459] on pre "extract ( $row [ $i ]);" at bounding box center [943, 451] width 1241 height 15
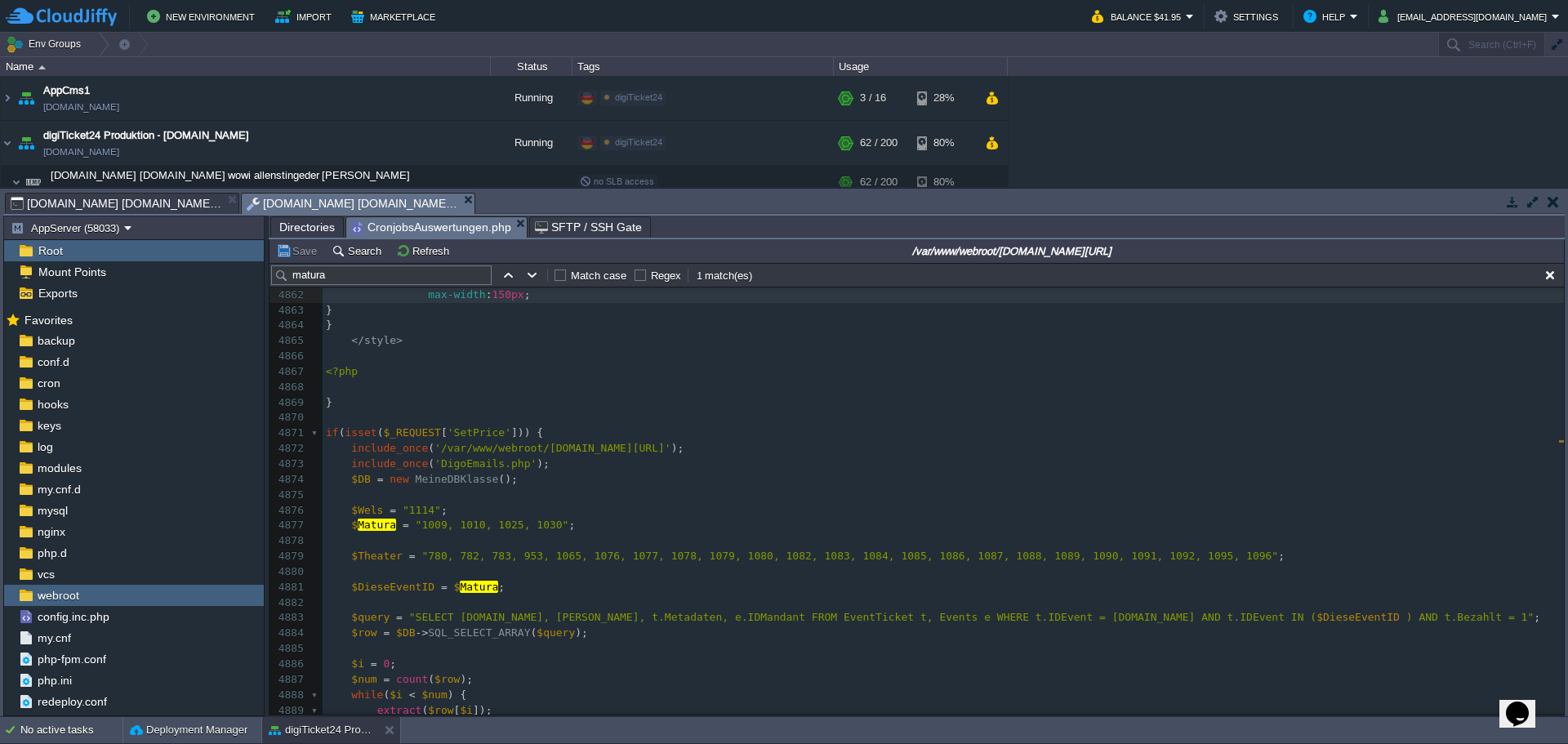
click at [485, 429] on div "xxxxxxxxxx $DB -> SQL_UPDATE_ONE ( $query ); 4852 table [ style *= "width:100%"…" at bounding box center [943, 495] width 1241 height 724
type textarea "SetPrice"
click at [374, 557] on div "xxxxxxxxxx $DB -> SQL_UPDATE_ONE ( $query ); 4852 table [ style *= "width:100%"…" at bounding box center [943, 495] width 1241 height 724
type textarea "$Theater"
click at [466, 590] on div "xxxxxxxxxx $DB -> SQL_UPDATE_ONE ( $query ); 4852 table [ style *= "width:100%"…" at bounding box center [943, 495] width 1241 height 724
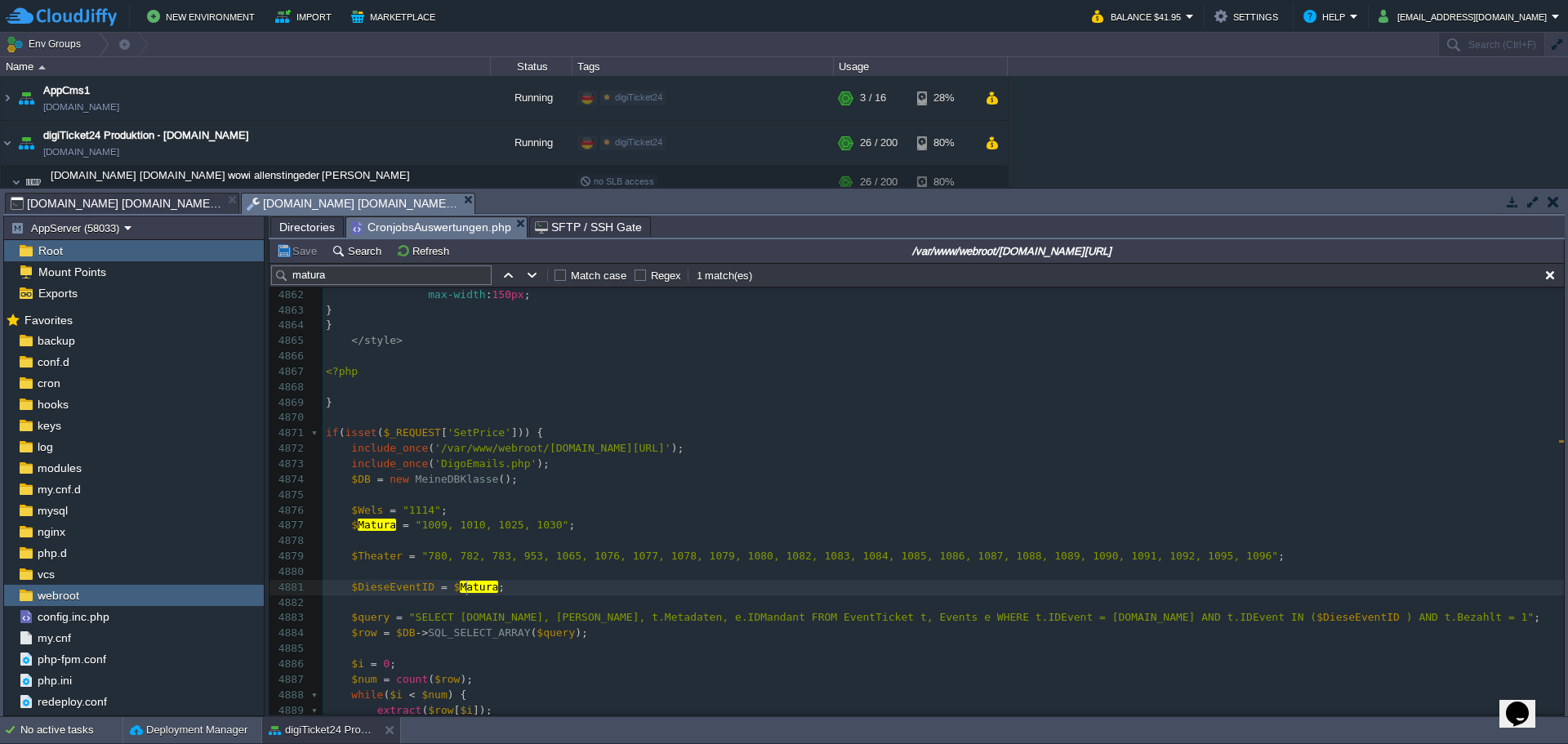
type textarea "$Matura"
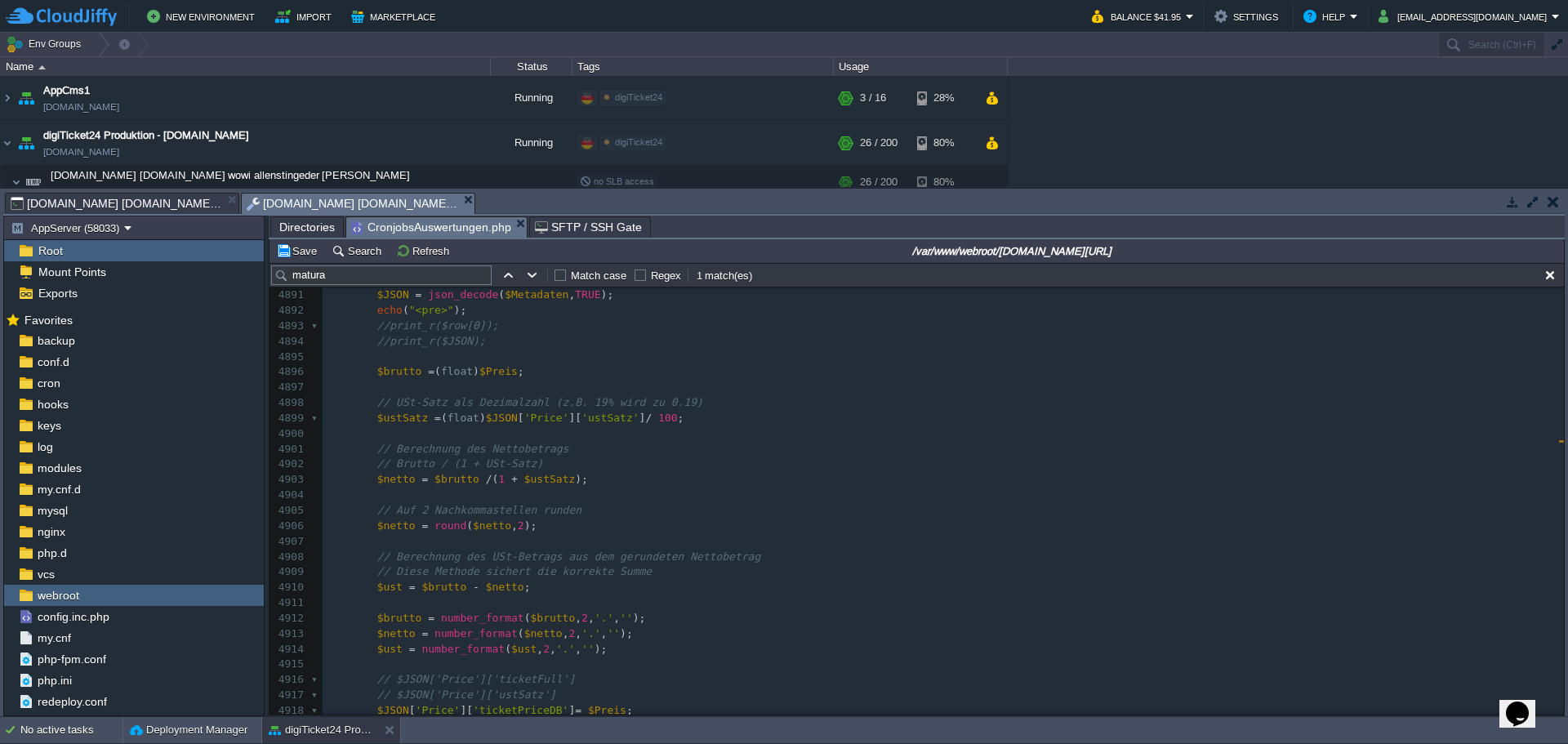
scroll to position [76315, 0]
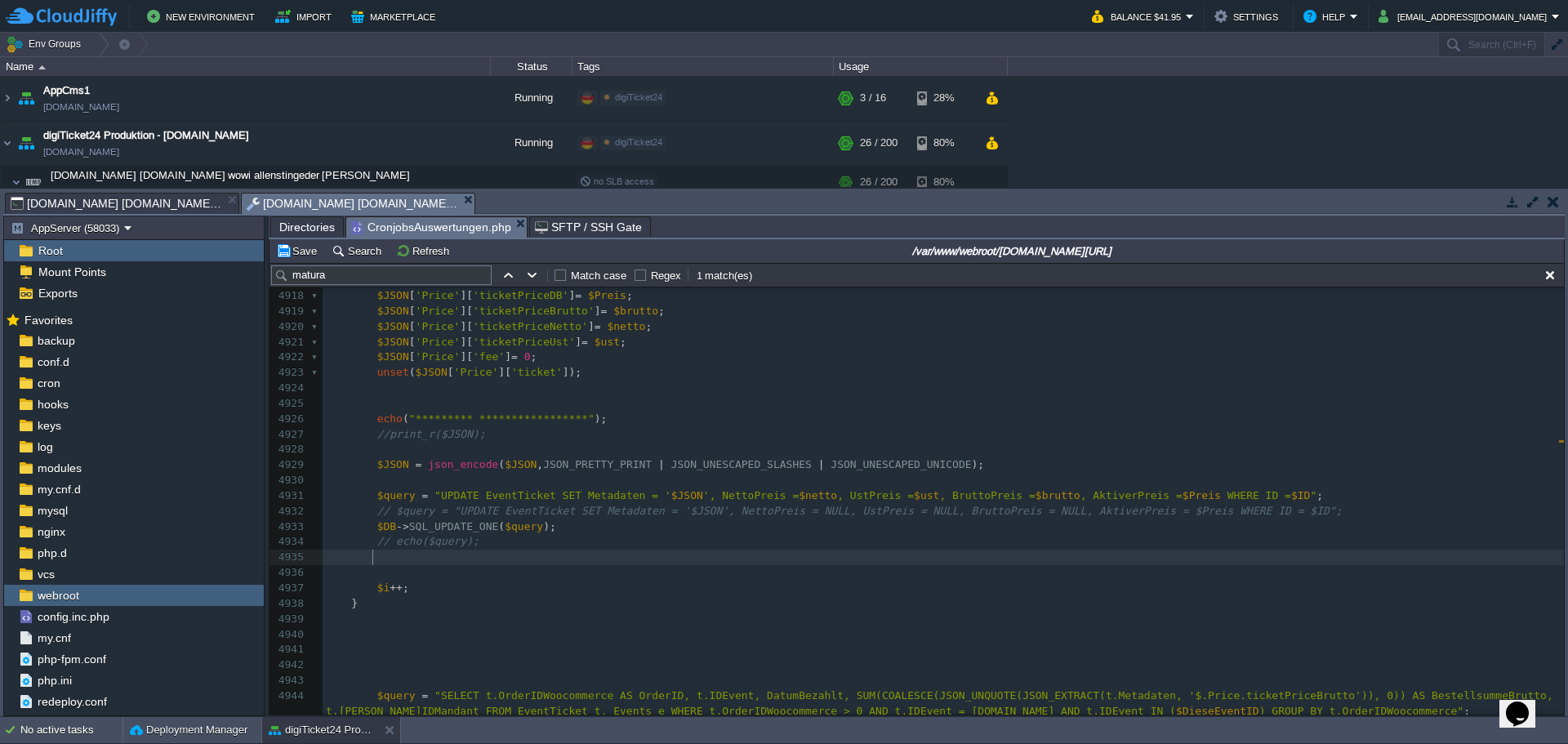
click at [1081, 555] on pre at bounding box center [943, 558] width 1241 height 15
click at [575, 642] on pre at bounding box center [943, 635] width 1241 height 15
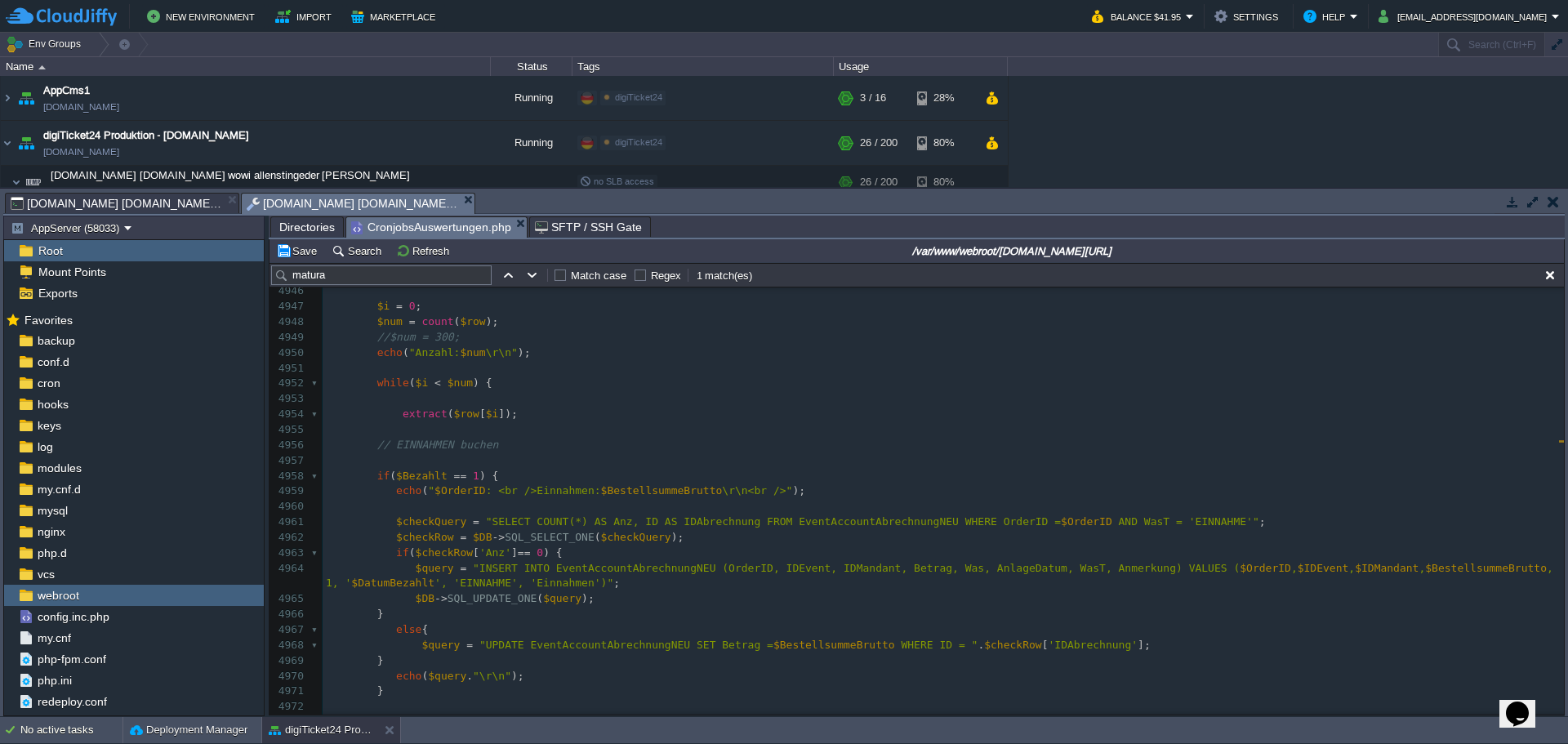
scroll to position [76812, 0]
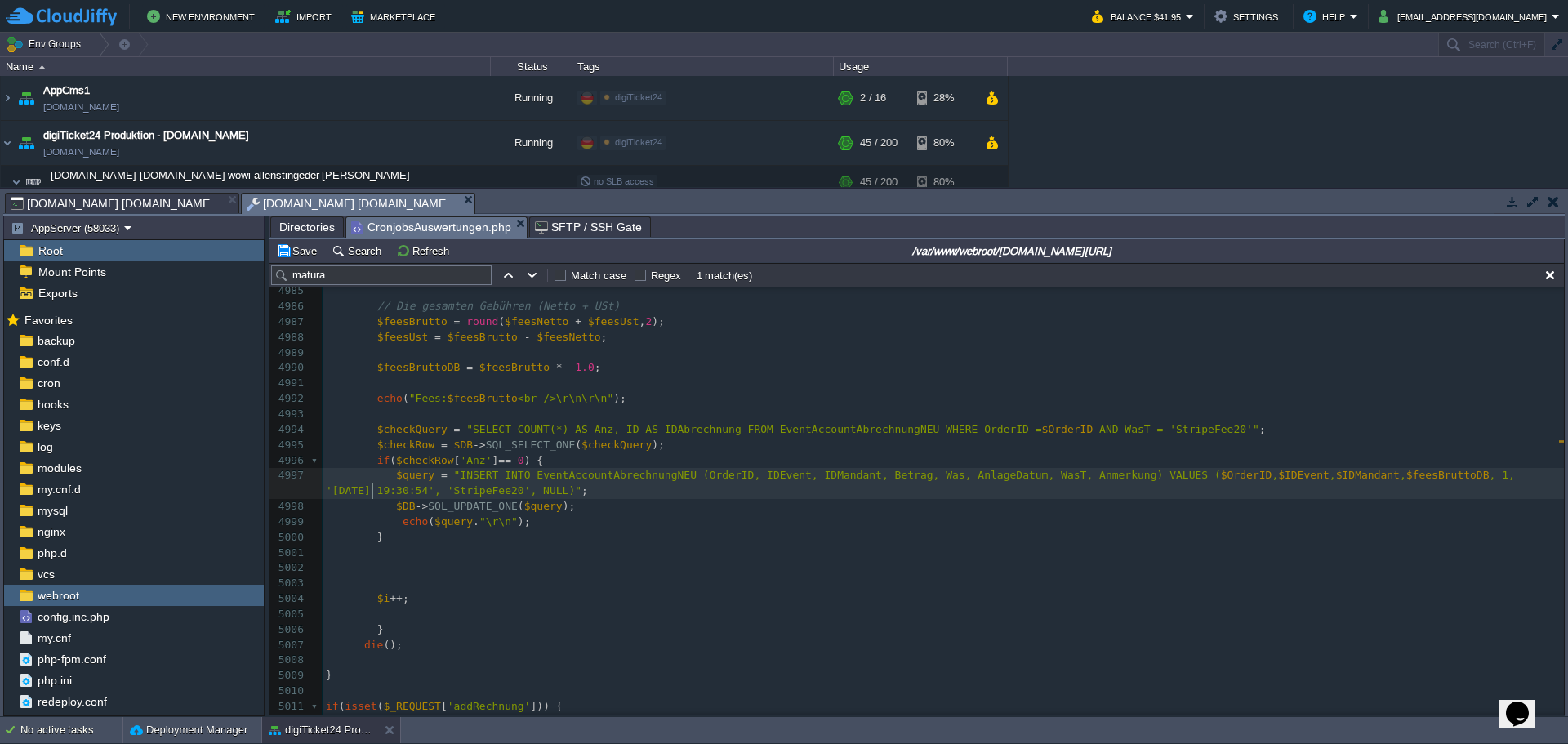
click at [372, 500] on span at bounding box center [363, 506] width 25 height 15
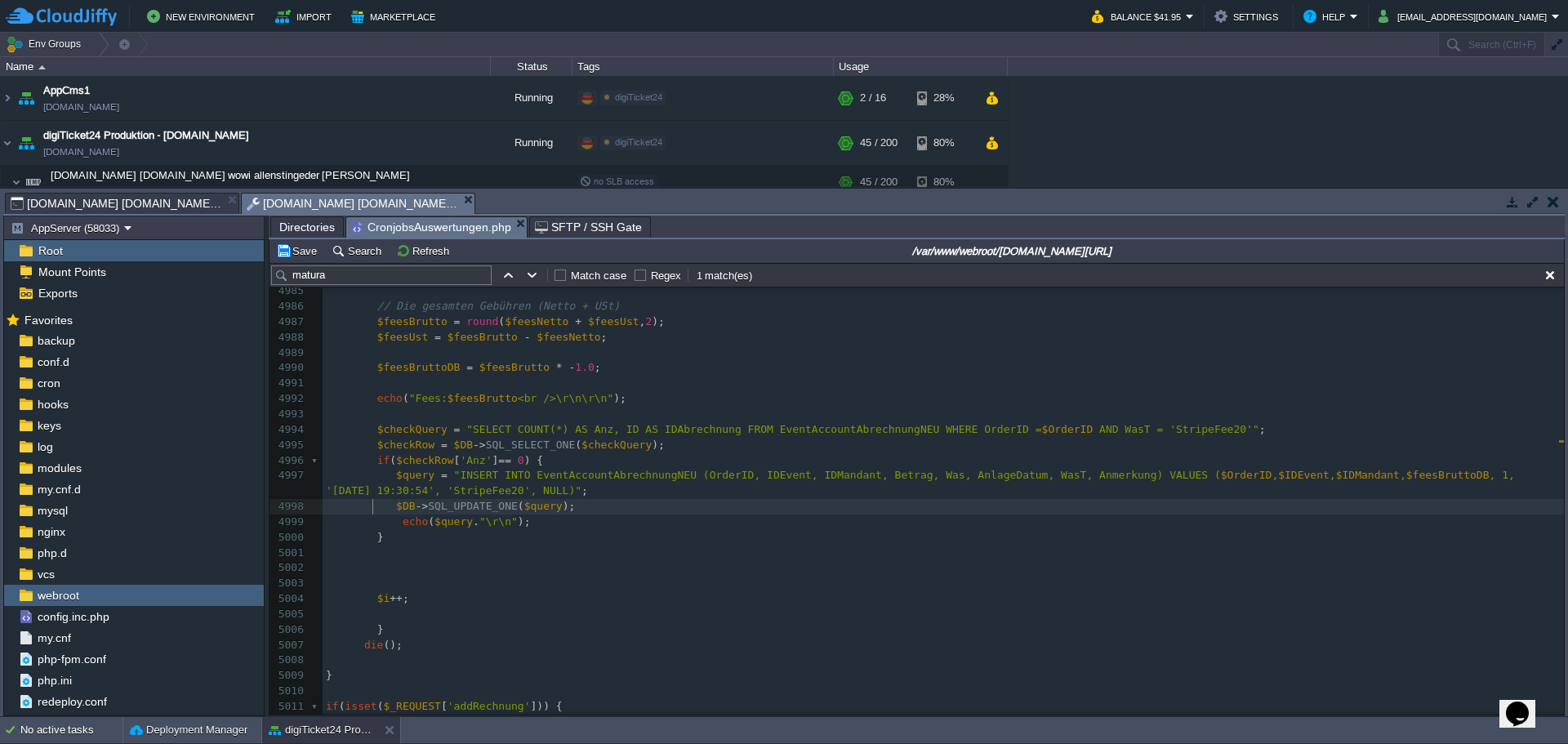
click at [374, 510] on div "xxxxxxxxxx $DieseEventID = $Theater ; 4966 } 4967 else { 4968 $query = "UPDATE …" at bounding box center [943, 429] width 1241 height 878
type textarea "//"
